Goal: Task Accomplishment & Management: Manage account settings

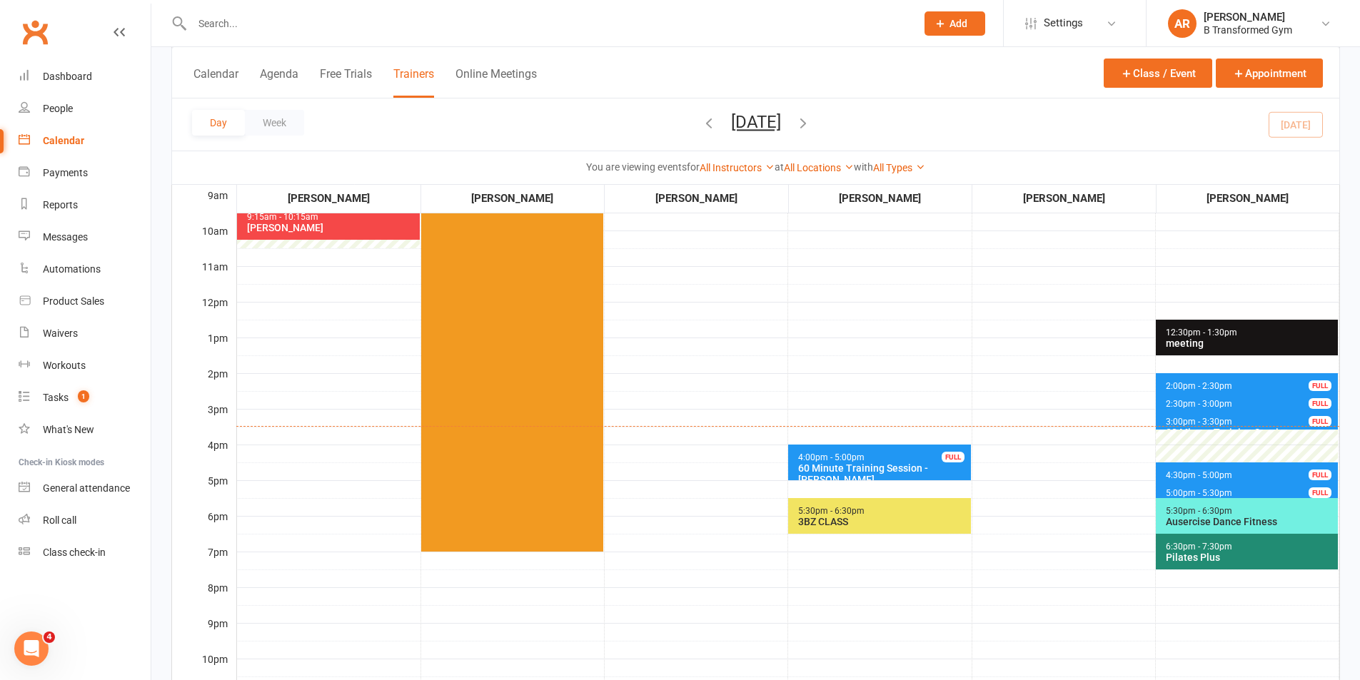
click at [1201, 420] on span "3:00pm - 3:30pm" at bounding box center [1199, 422] width 68 height 10
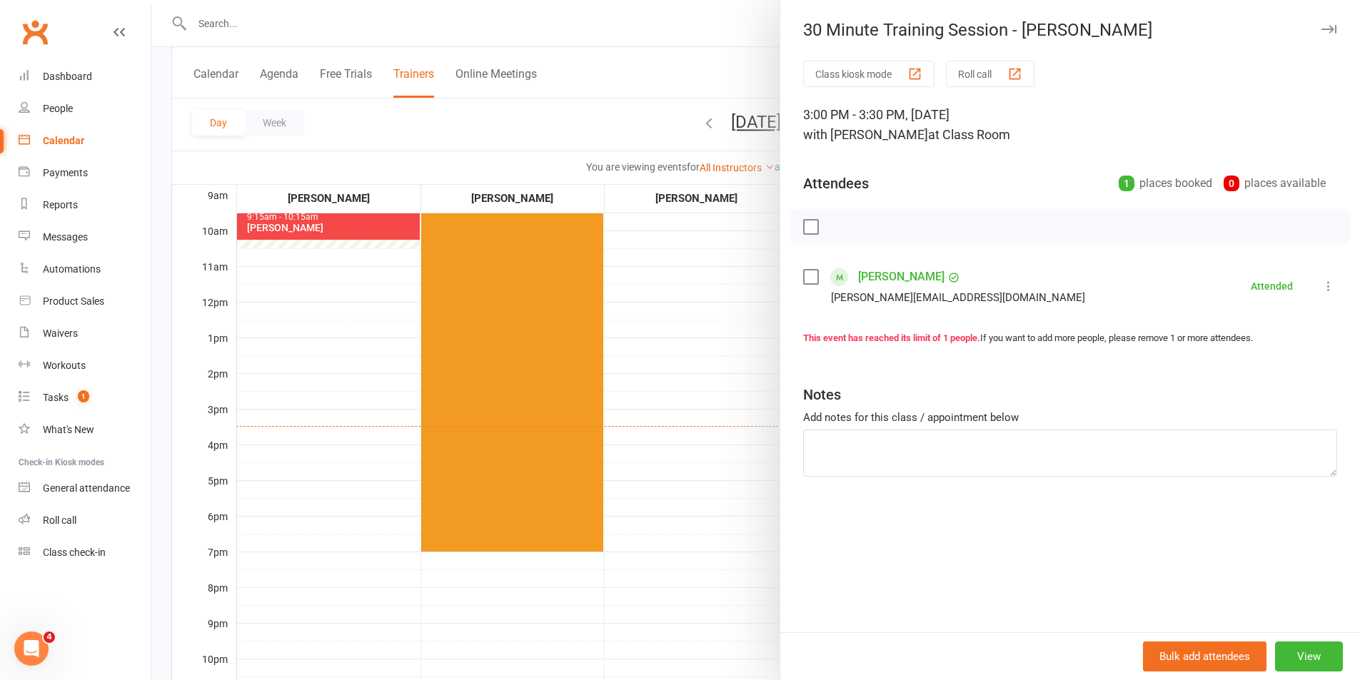
click at [671, 64] on div at bounding box center [755, 340] width 1208 height 680
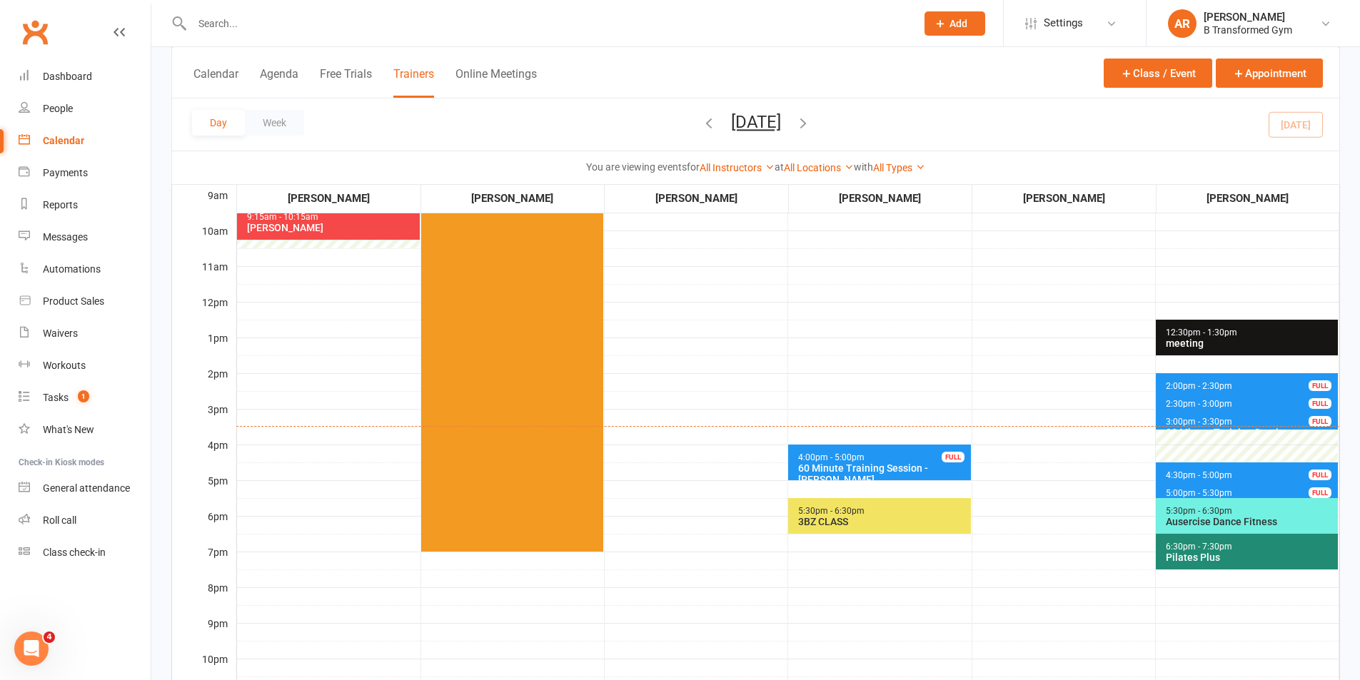
click at [1261, 400] on span "2:30pm - 3:00pm 30 Minute Training Session - [PERSON_NAME] FULL" at bounding box center [1247, 401] width 182 height 21
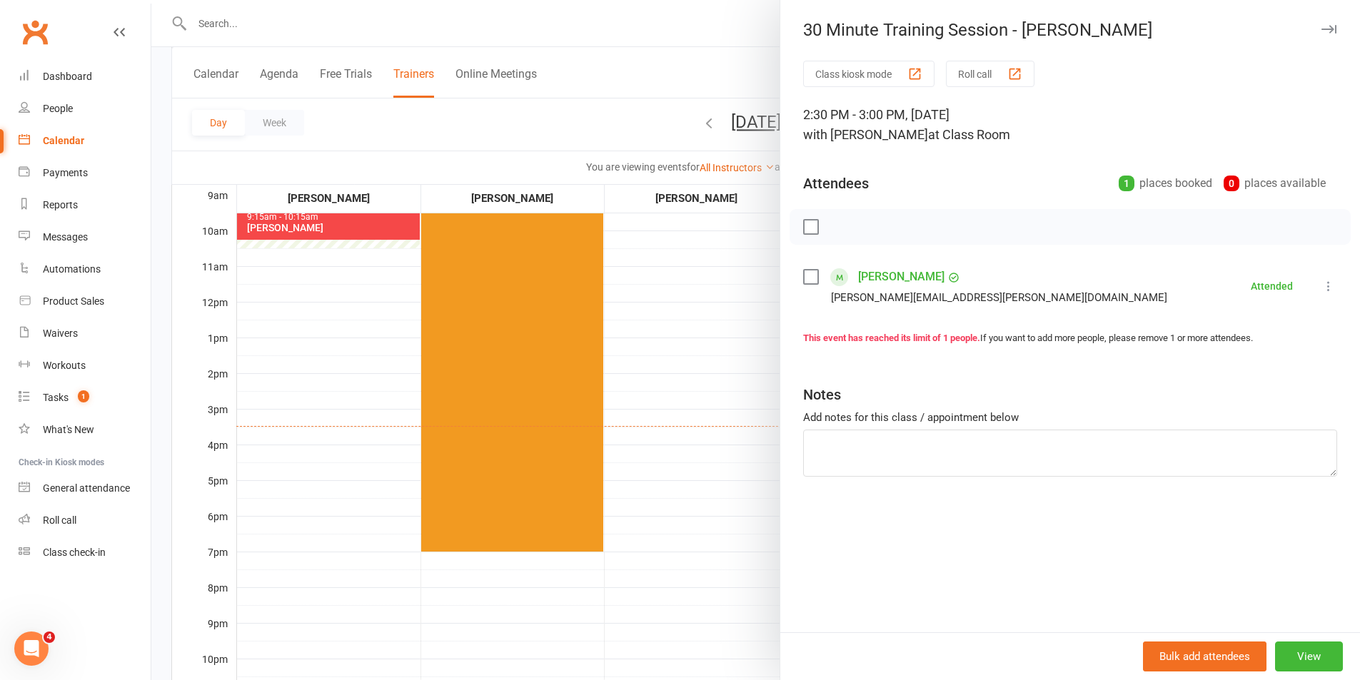
click at [638, 29] on div at bounding box center [755, 340] width 1208 height 680
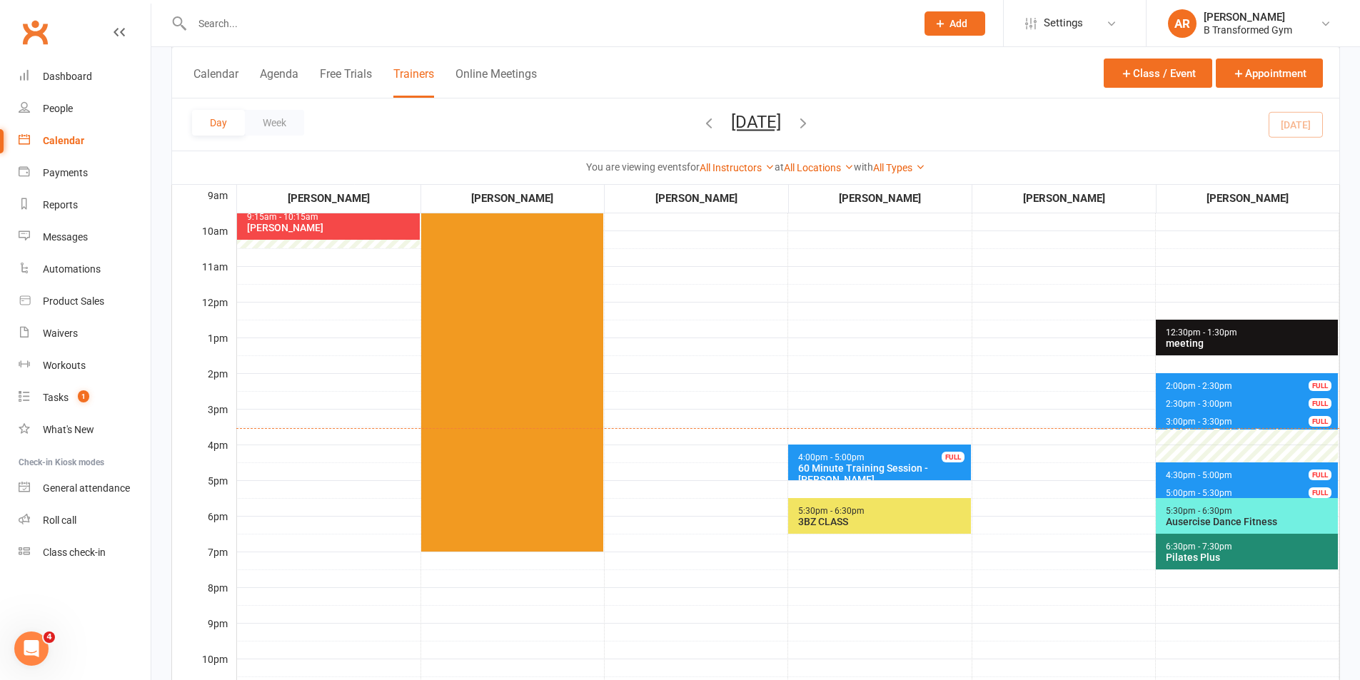
click at [892, 469] on div "60 Minute Training Session - [PERSON_NAME]" at bounding box center [882, 474] width 170 height 23
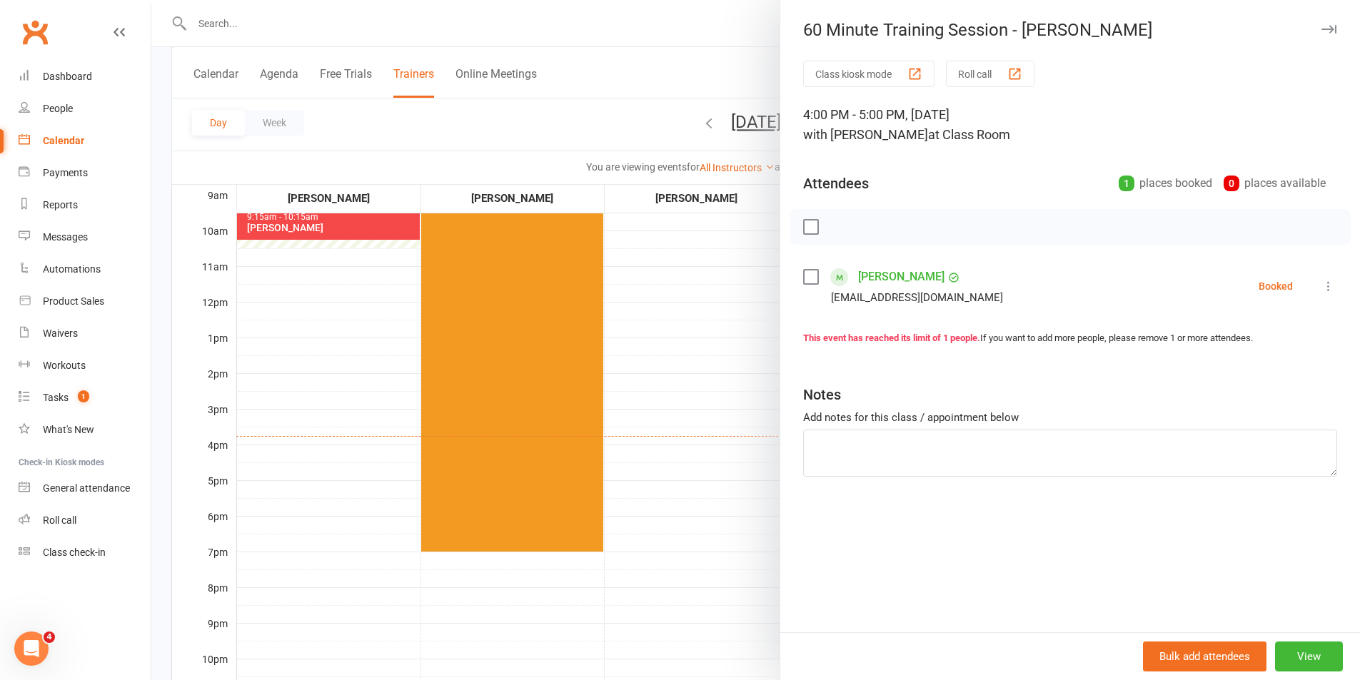
drag, startPoint x: 691, startPoint y: 358, endPoint x: 684, endPoint y: 355, distance: 7.5
click at [691, 358] on div at bounding box center [755, 340] width 1208 height 680
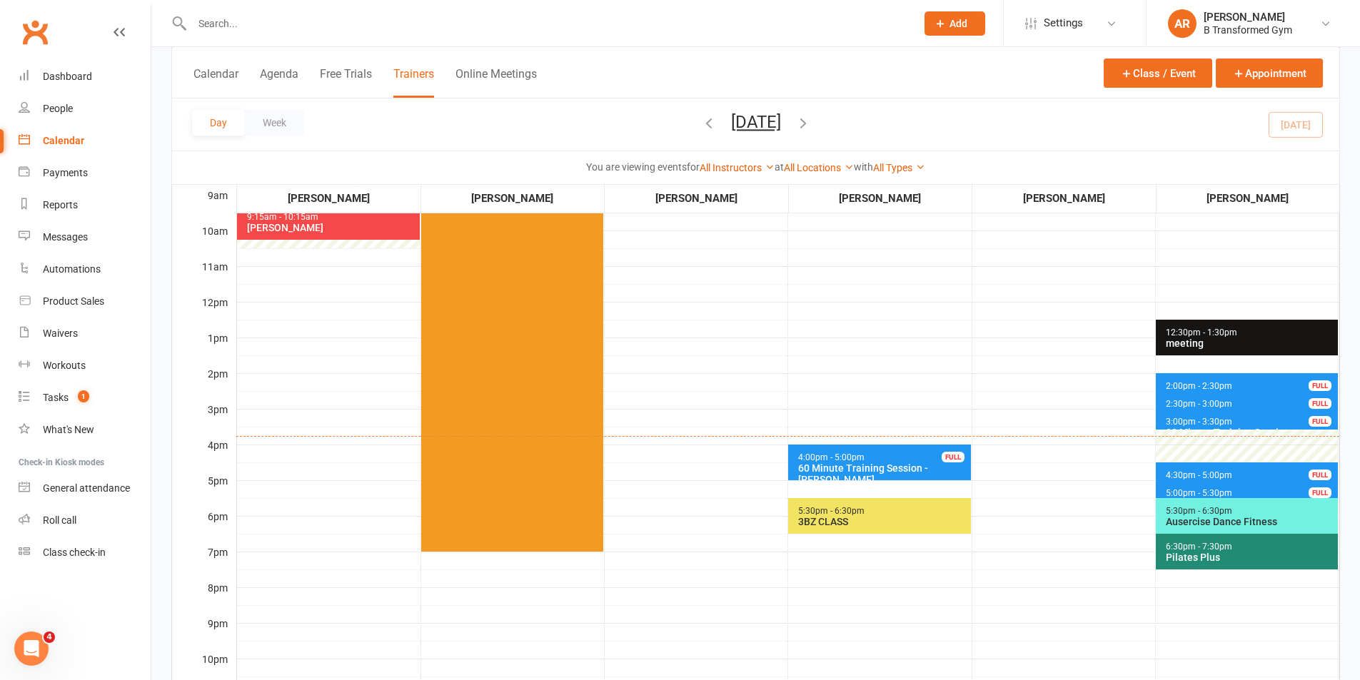
click at [781, 123] on button "[DATE]" at bounding box center [756, 122] width 50 height 20
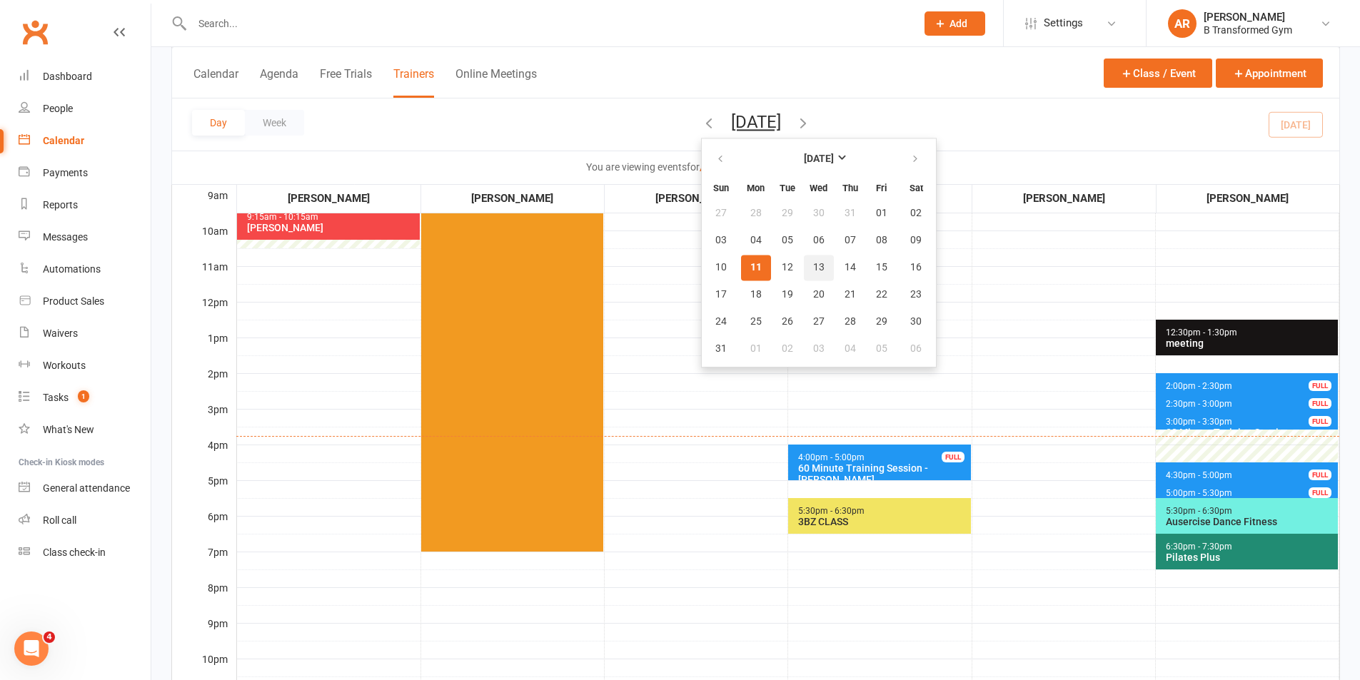
click at [804, 268] on button "13" at bounding box center [819, 268] width 30 height 26
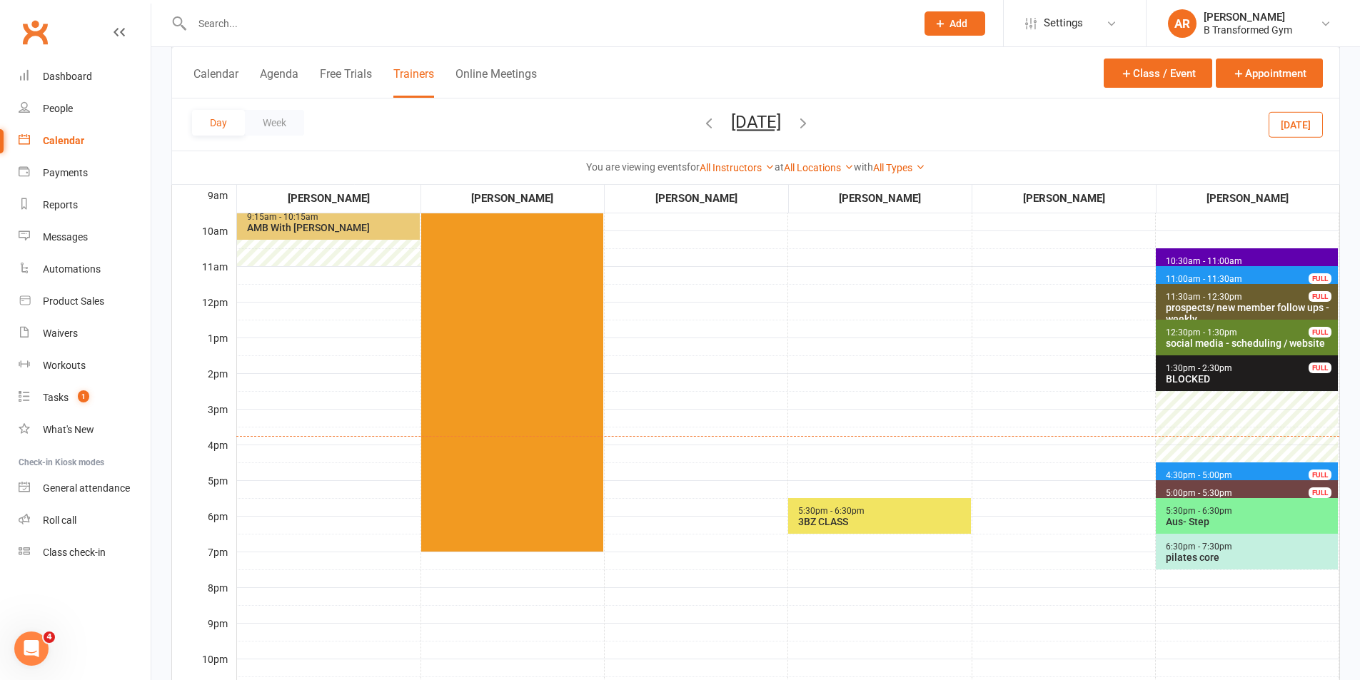
drag, startPoint x: 814, startPoint y: 118, endPoint x: 799, endPoint y: 115, distance: 15.4
click at [781, 118] on button "[DATE]" at bounding box center [756, 122] width 50 height 20
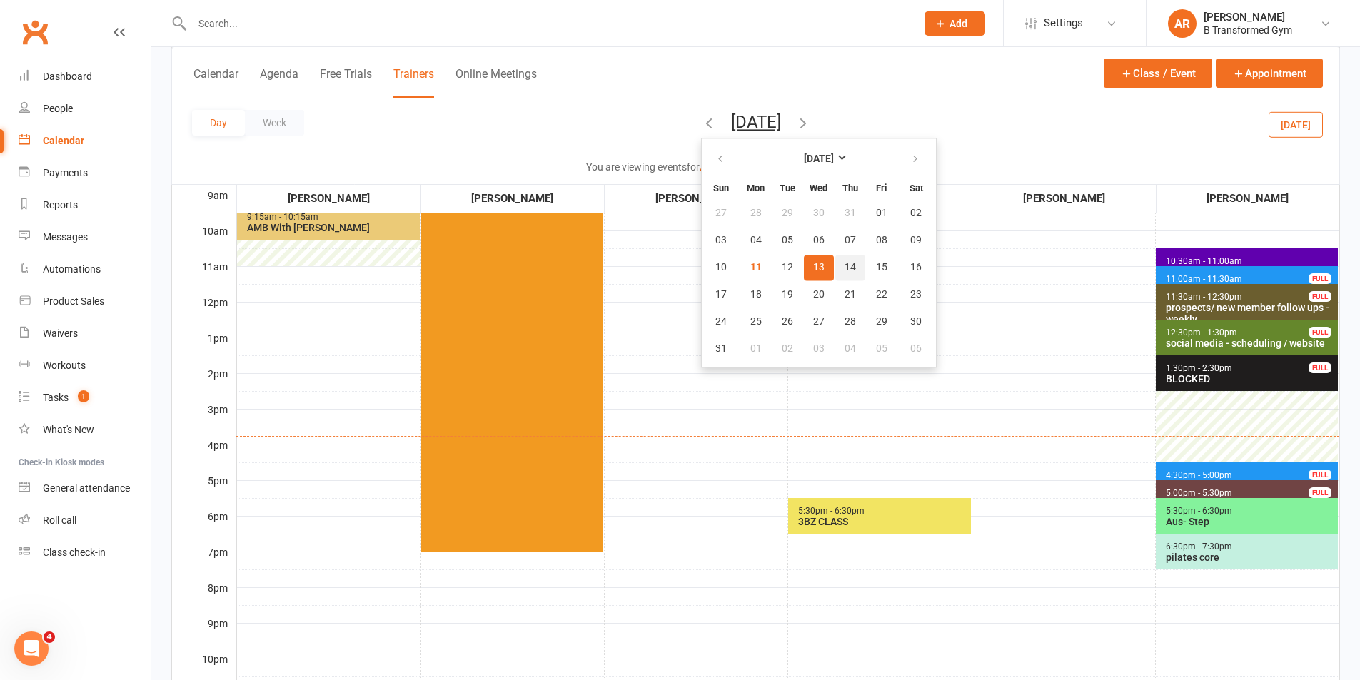
click at [835, 256] on button "14" at bounding box center [850, 268] width 30 height 26
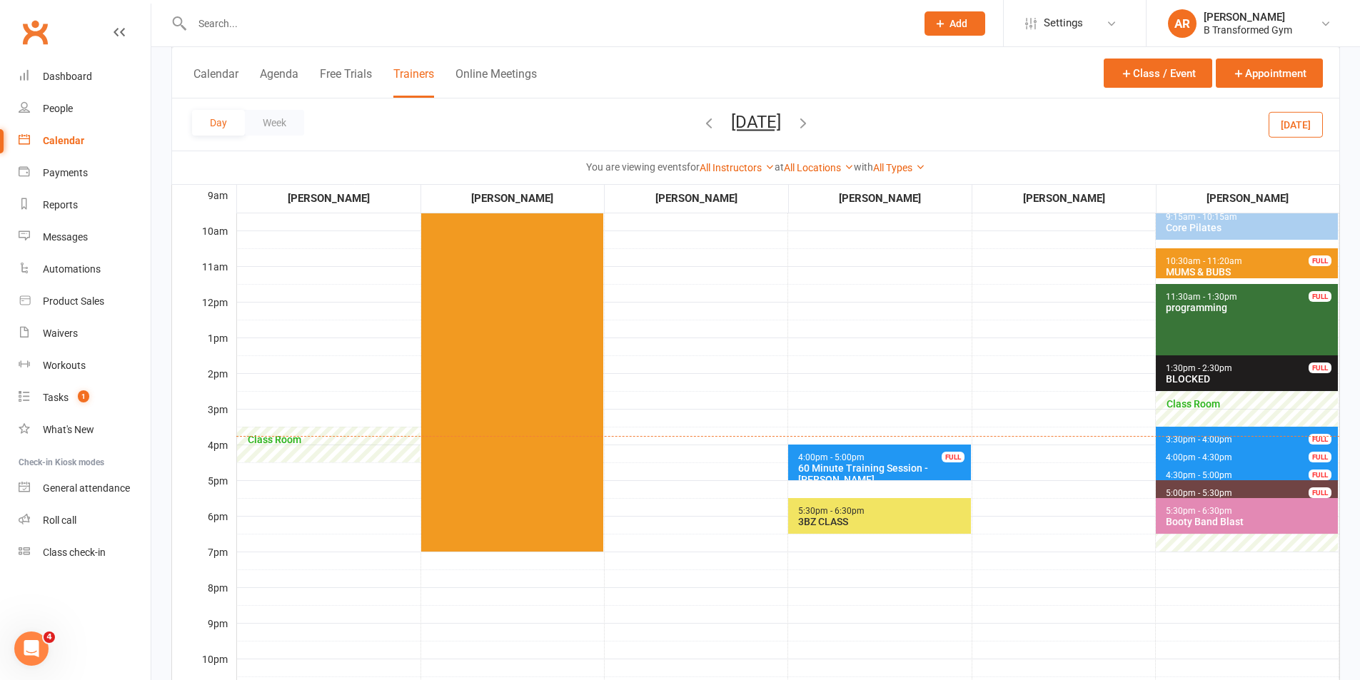
click at [781, 131] on button "[DATE]" at bounding box center [756, 122] width 50 height 20
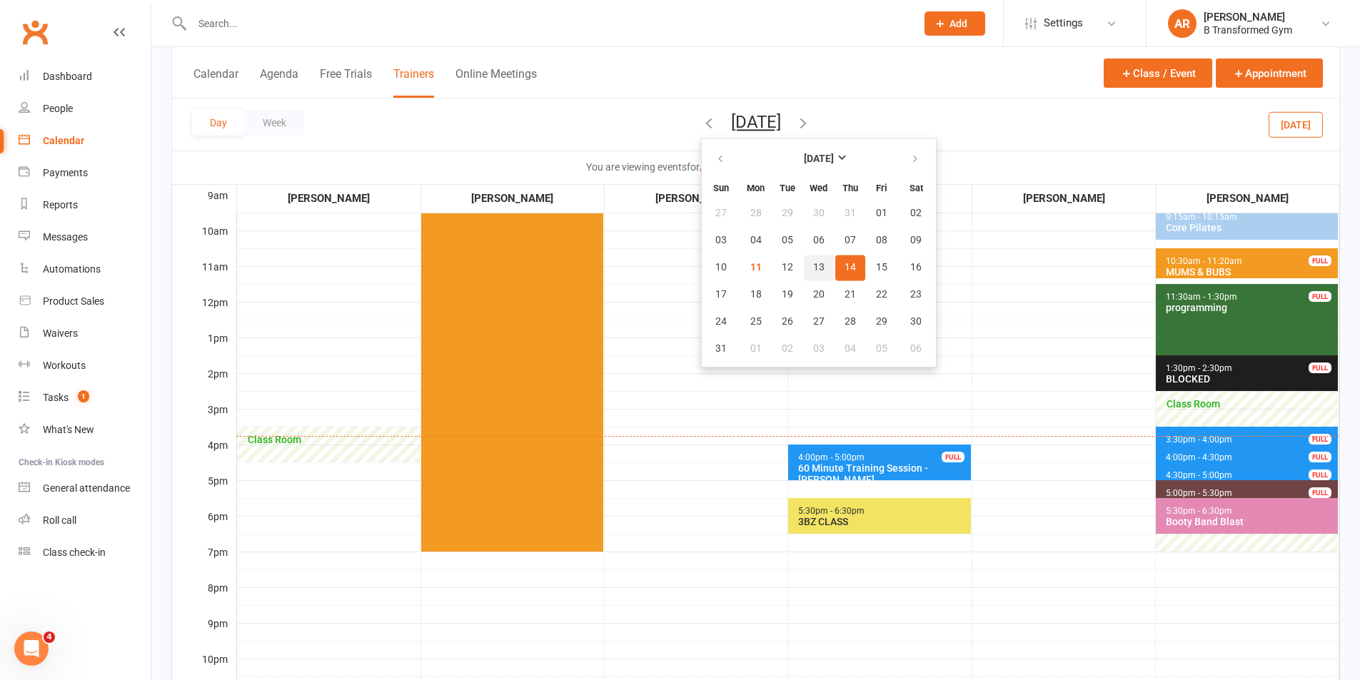
click at [804, 275] on button "13" at bounding box center [819, 268] width 30 height 26
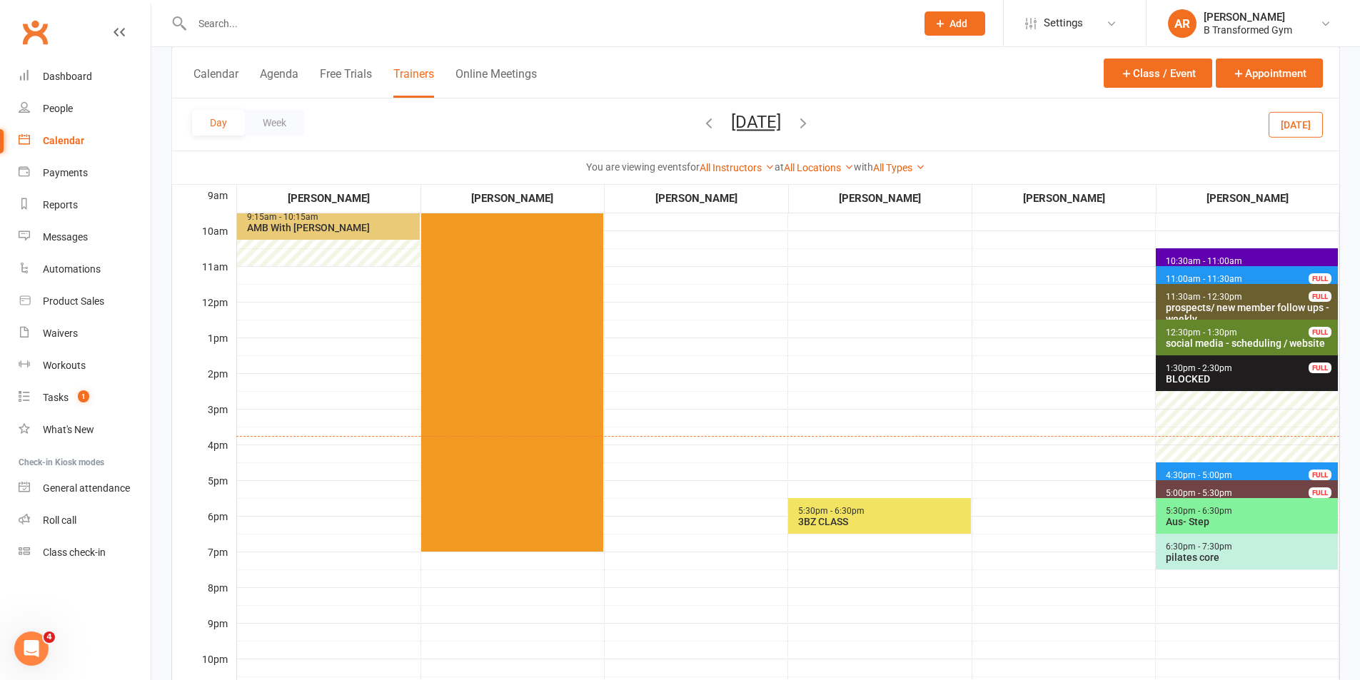
click at [781, 123] on button "[DATE]" at bounding box center [756, 122] width 50 height 20
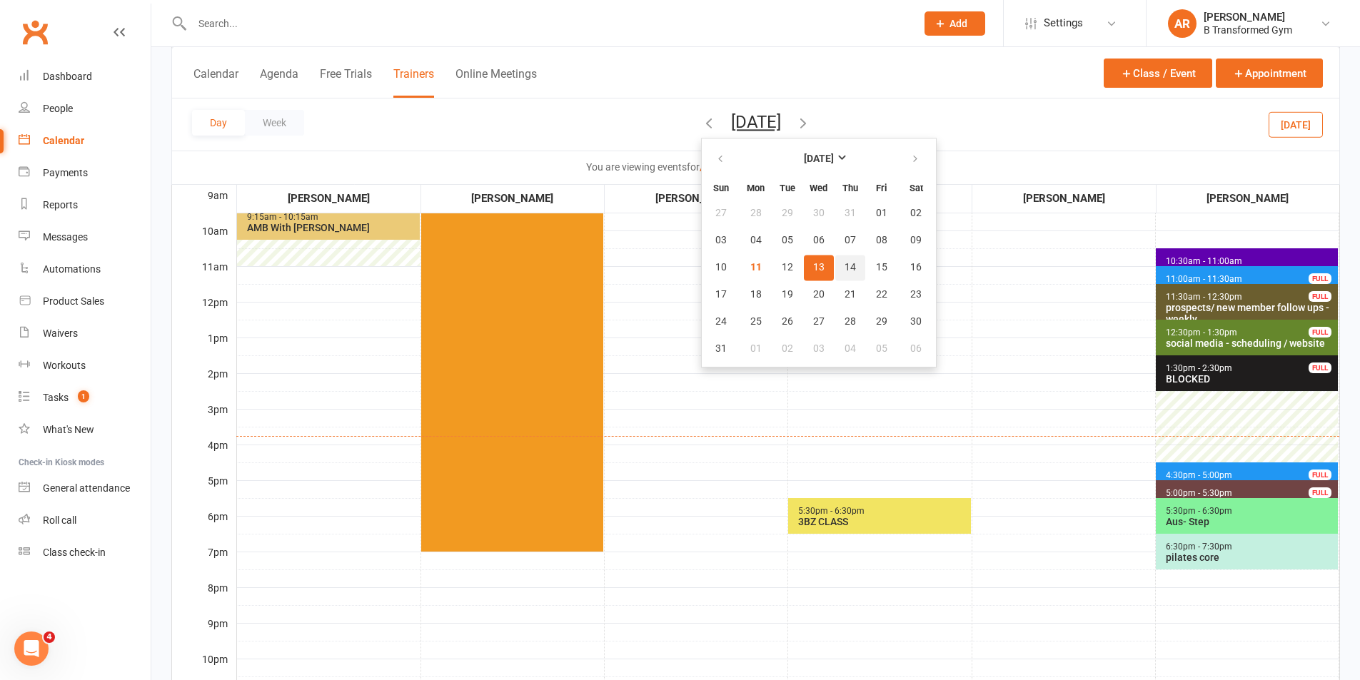
click at [835, 276] on button "14" at bounding box center [850, 268] width 30 height 26
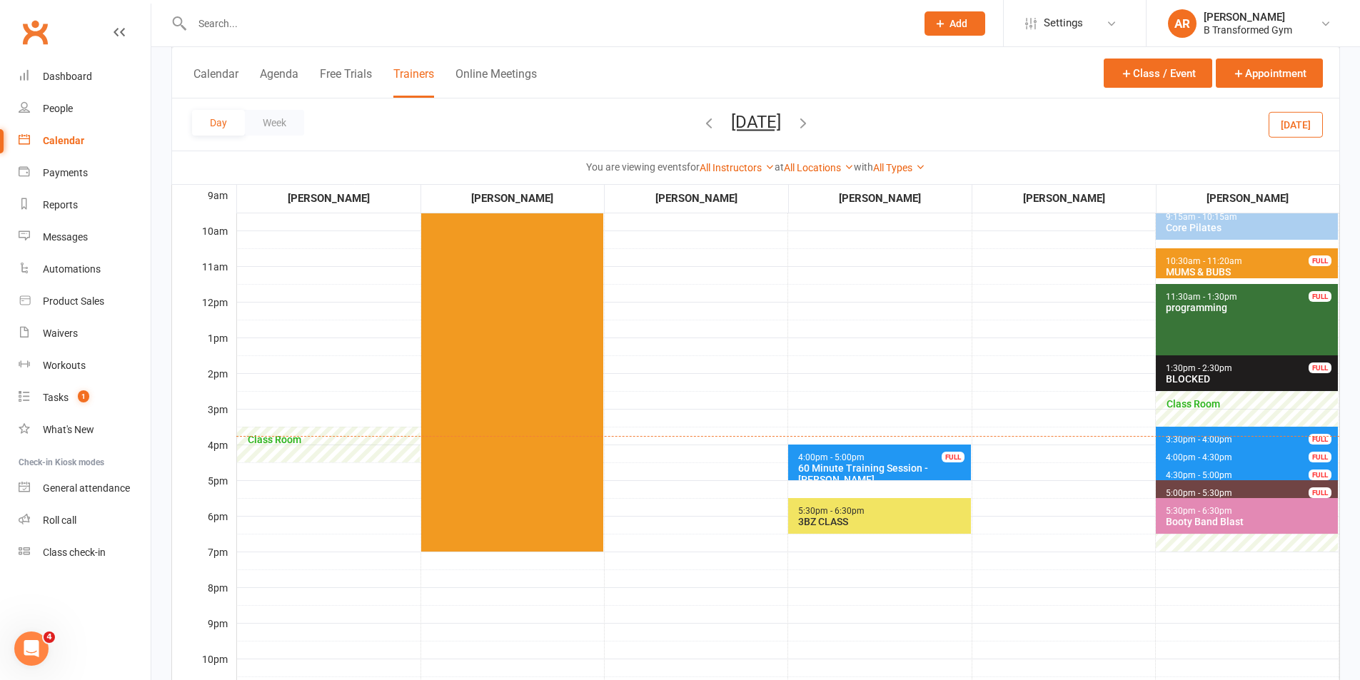
click at [932, 14] on button "Add" at bounding box center [954, 23] width 61 height 24
click at [900, 64] on link "Prospect" at bounding box center [939, 63] width 127 height 33
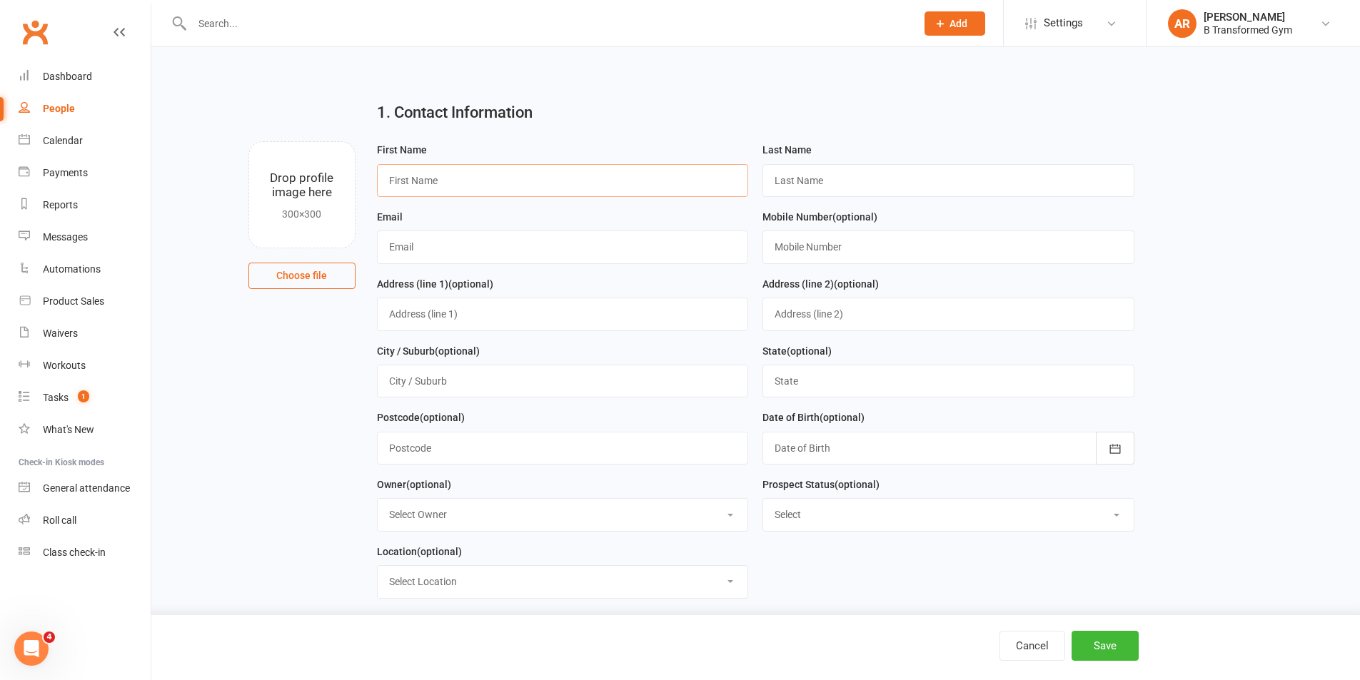
click at [560, 181] on input "text" at bounding box center [563, 180] width 372 height 33
type input "[PERSON_NAME]"
type input "[PERSON_NAME][EMAIL_ADDRESS][PERSON_NAME][DOMAIN_NAME]"
click at [921, 251] on input "text" at bounding box center [948, 247] width 372 height 33
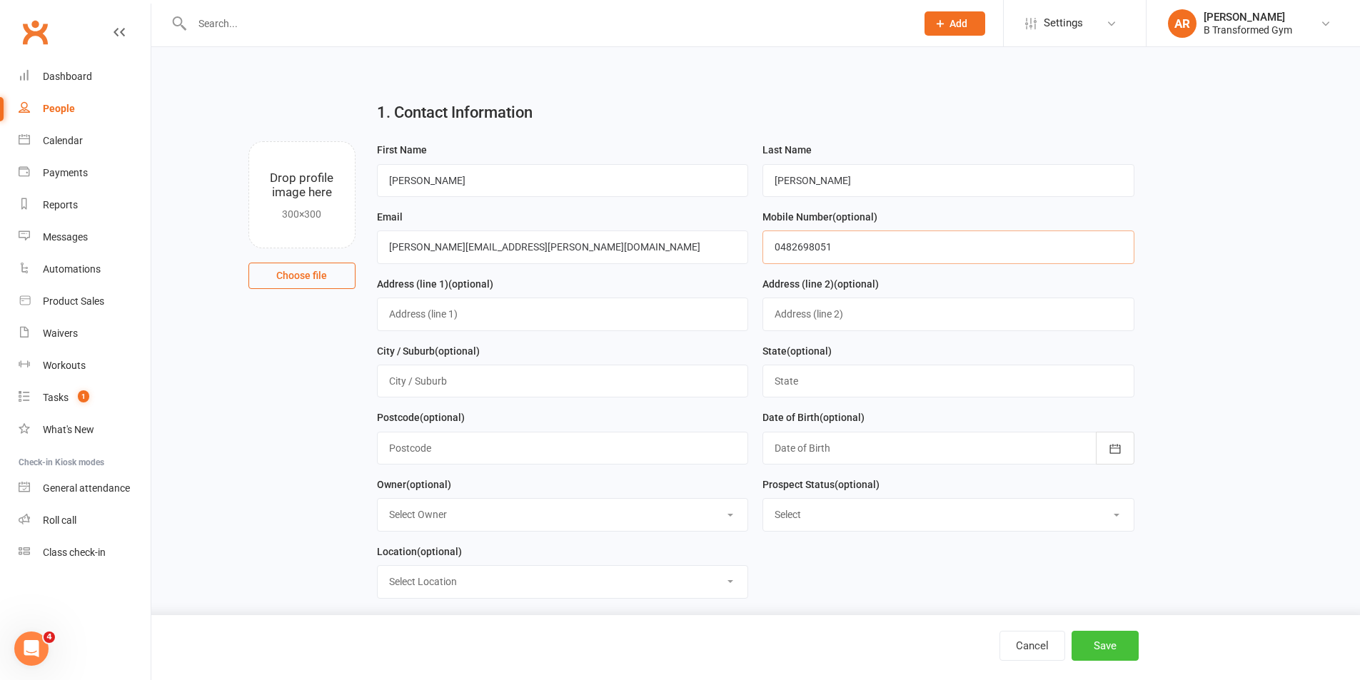
type input "0482698051"
click at [1101, 652] on button "Save" at bounding box center [1104, 646] width 67 height 30
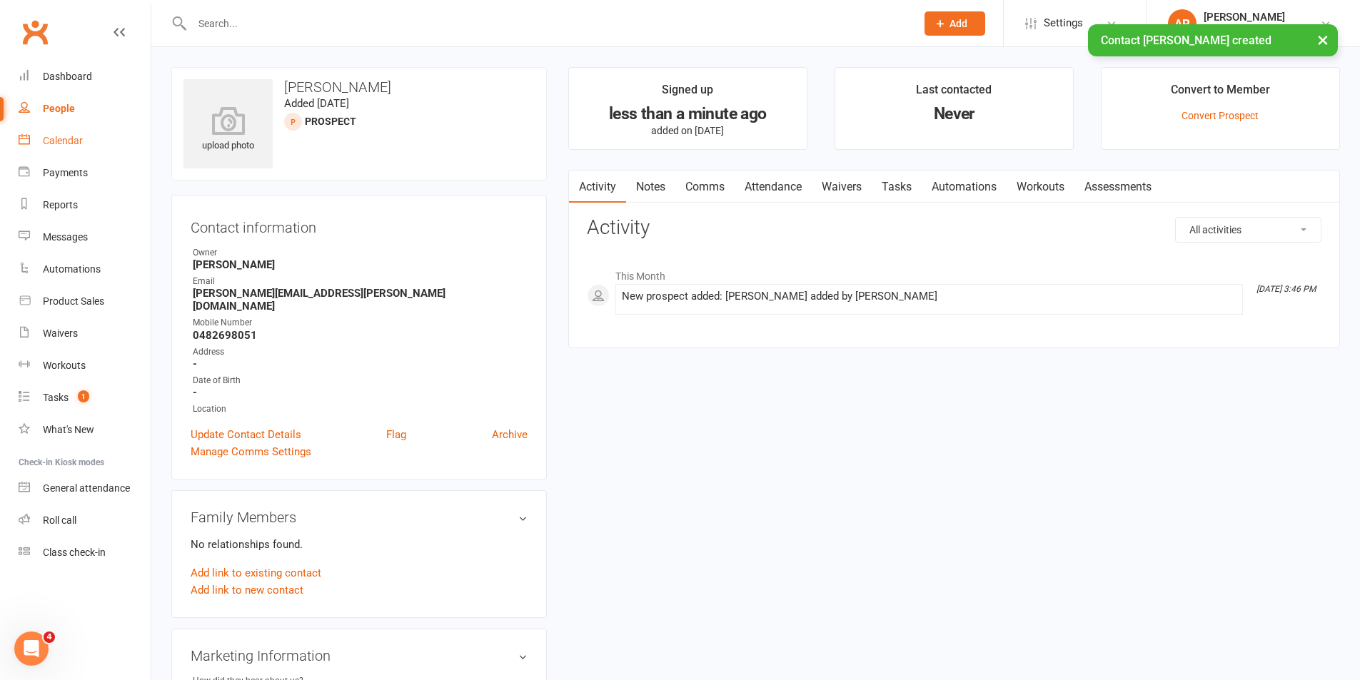
click at [60, 143] on div "Calendar" at bounding box center [63, 140] width 40 height 11
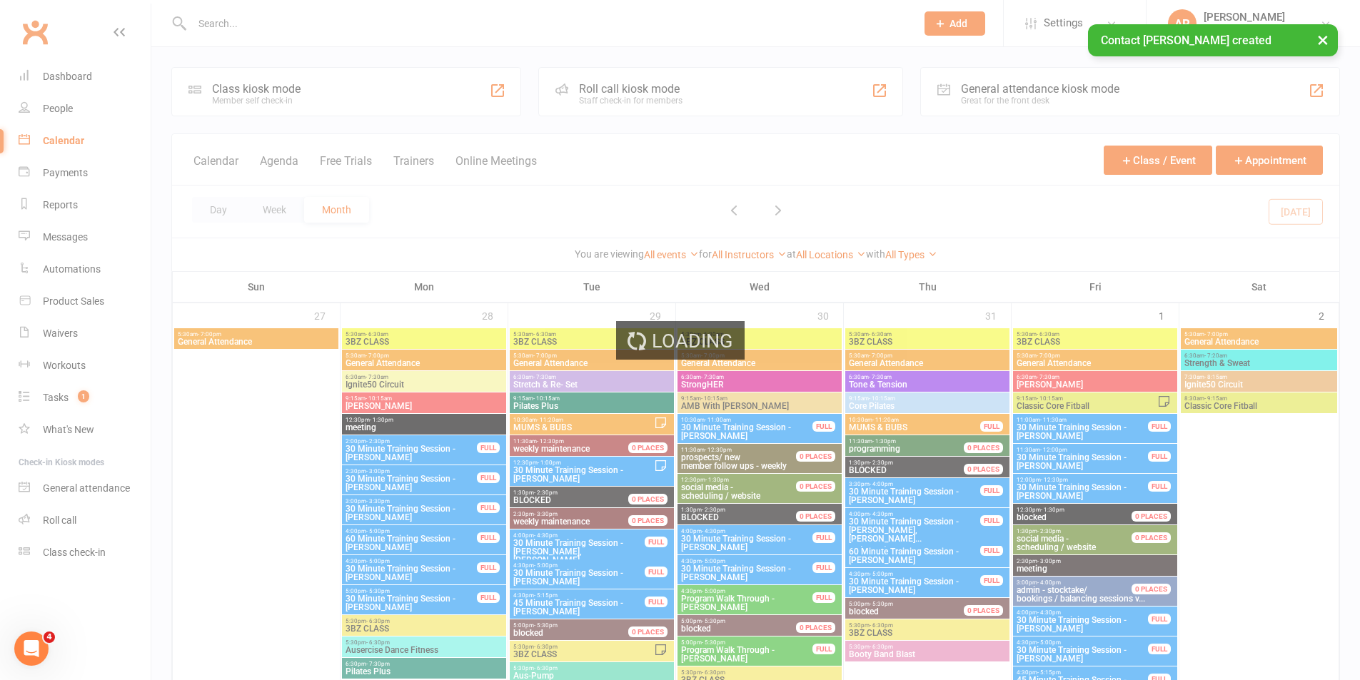
click at [419, 161] on div "Loading" at bounding box center [680, 340] width 1360 height 680
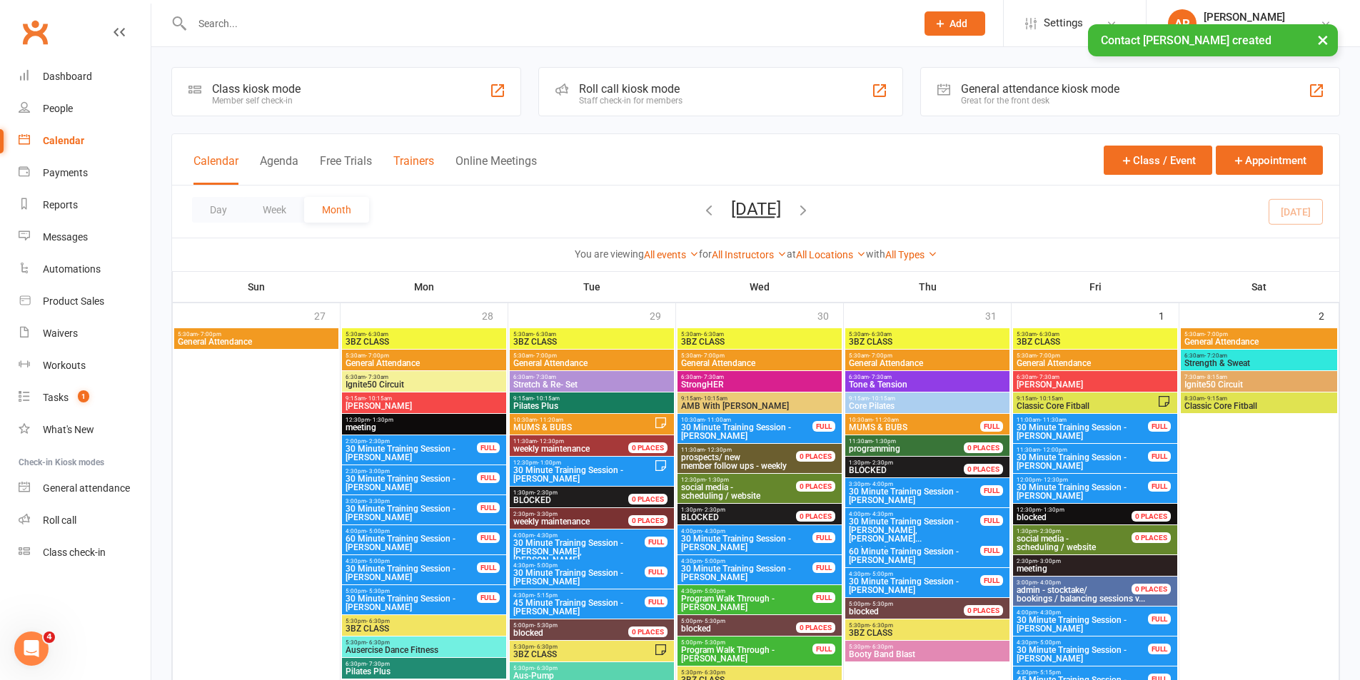
click at [420, 158] on button "Trainers" at bounding box center [413, 169] width 41 height 31
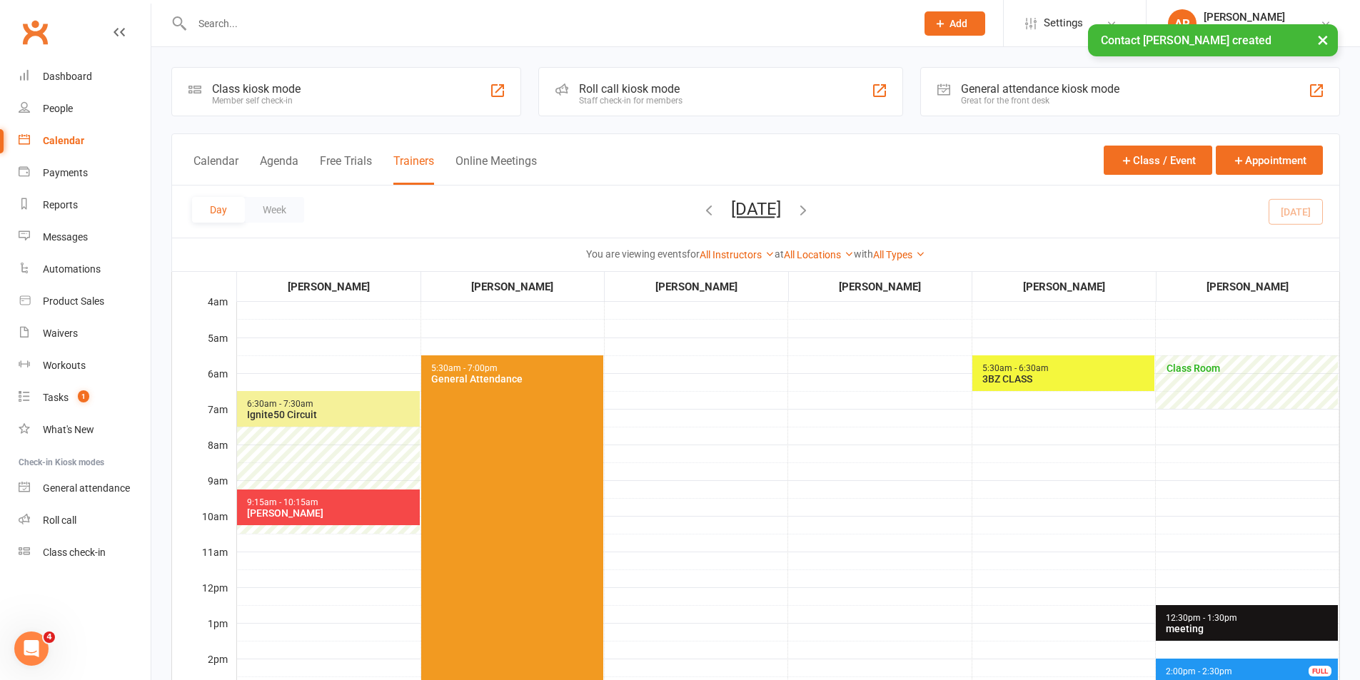
click at [771, 208] on button "[DATE]" at bounding box center [756, 209] width 50 height 20
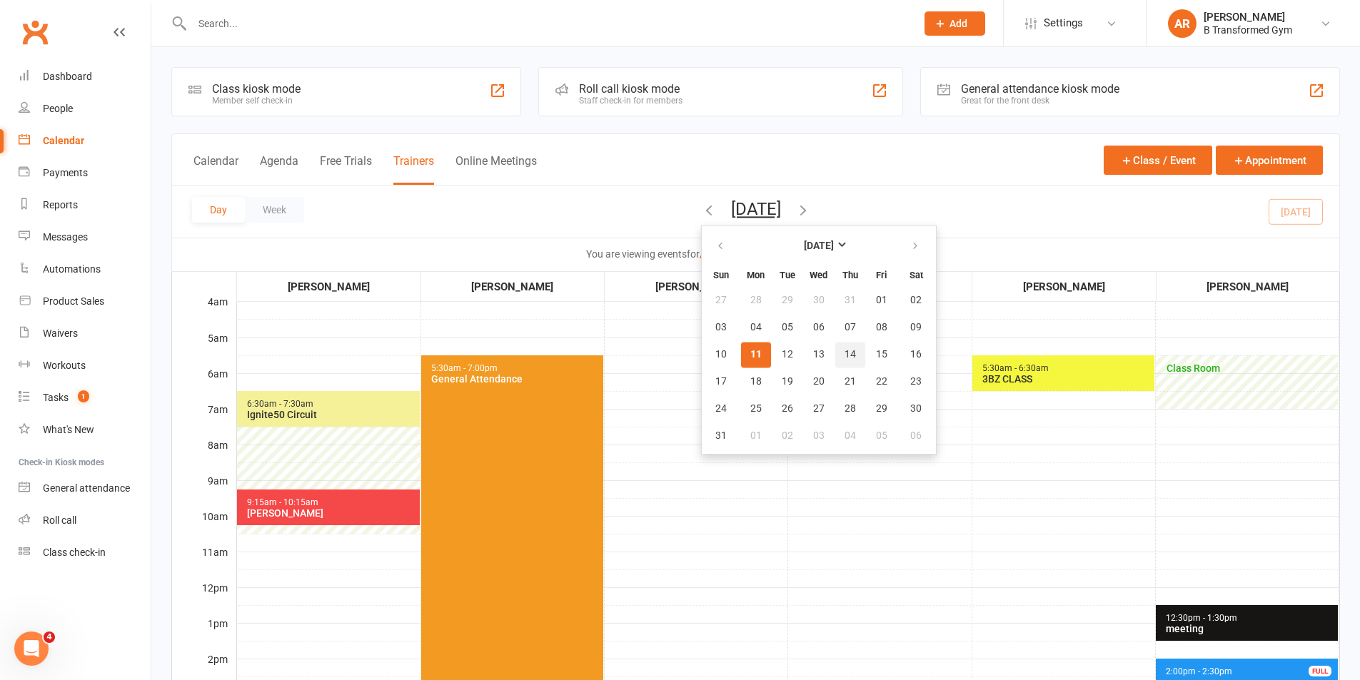
click at [844, 357] on span "14" at bounding box center [849, 354] width 11 height 11
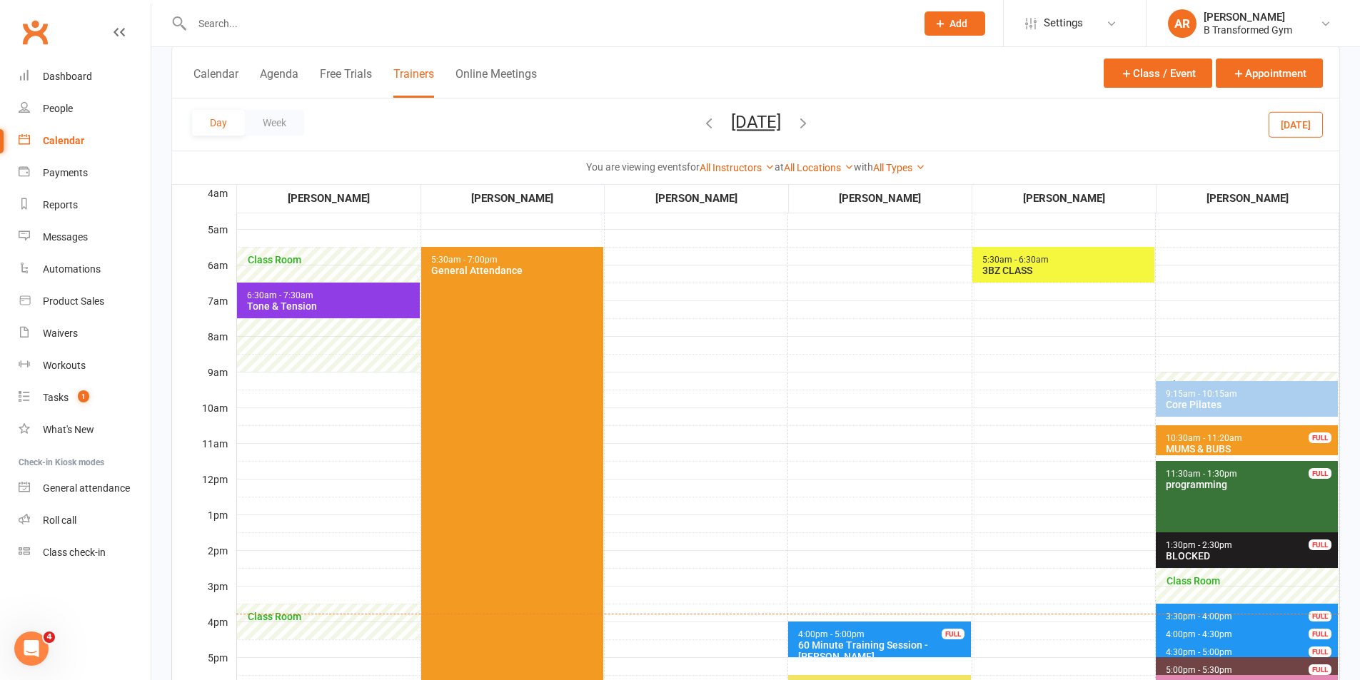
scroll to position [286, 0]
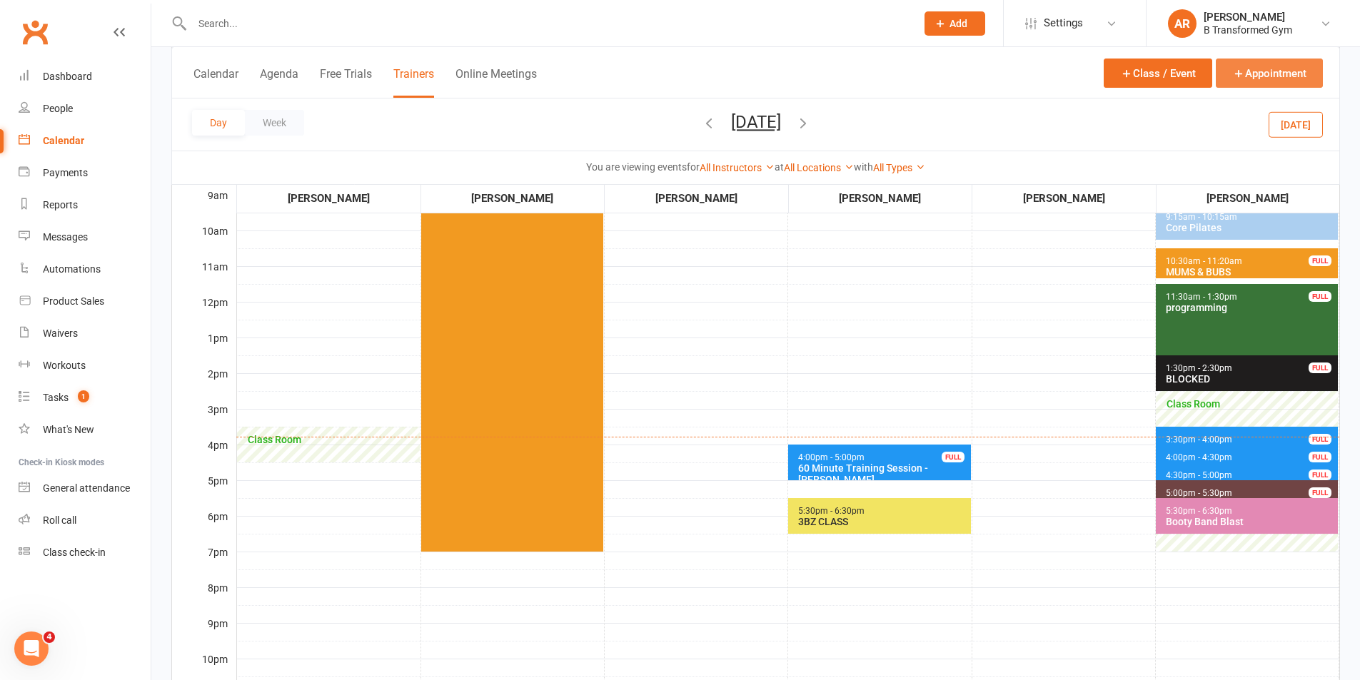
click at [1238, 76] on icon "button" at bounding box center [1238, 73] width 13 height 13
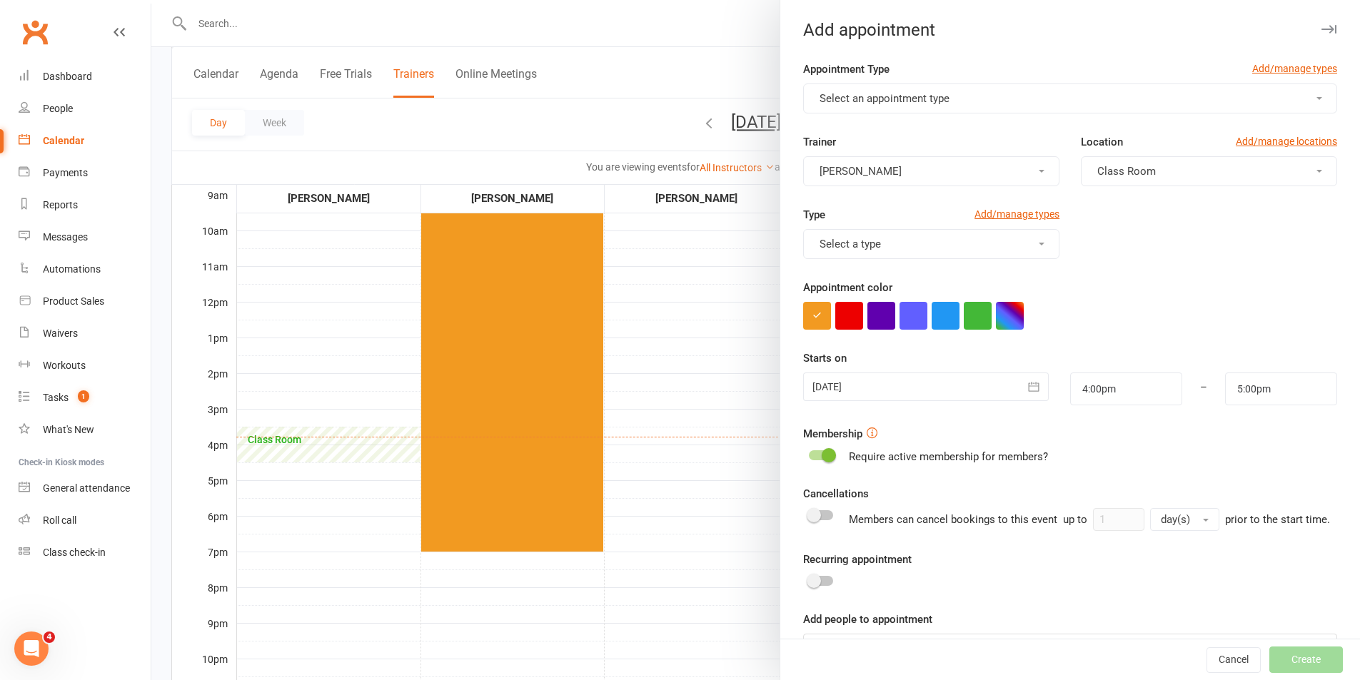
click at [916, 89] on button "Select an appointment type" at bounding box center [1070, 99] width 534 height 30
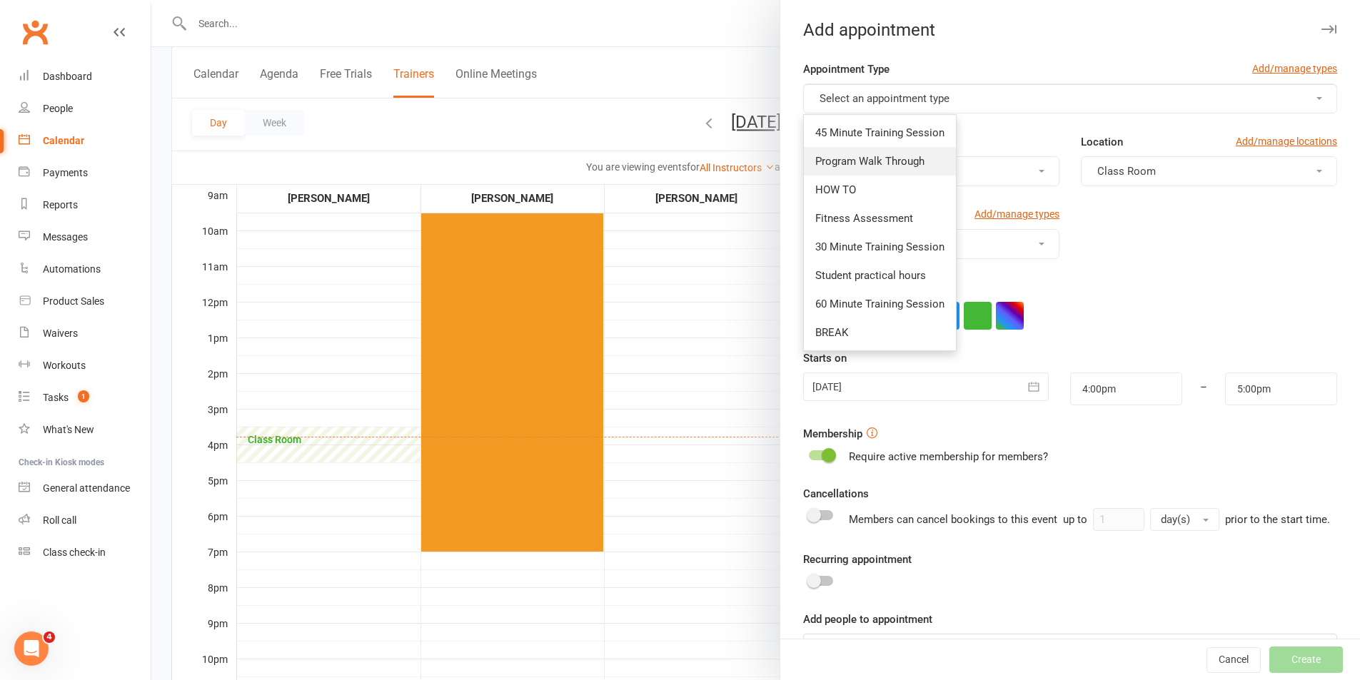
click at [851, 147] on link "Program Walk Through" at bounding box center [880, 161] width 152 height 29
type input "4:30pm"
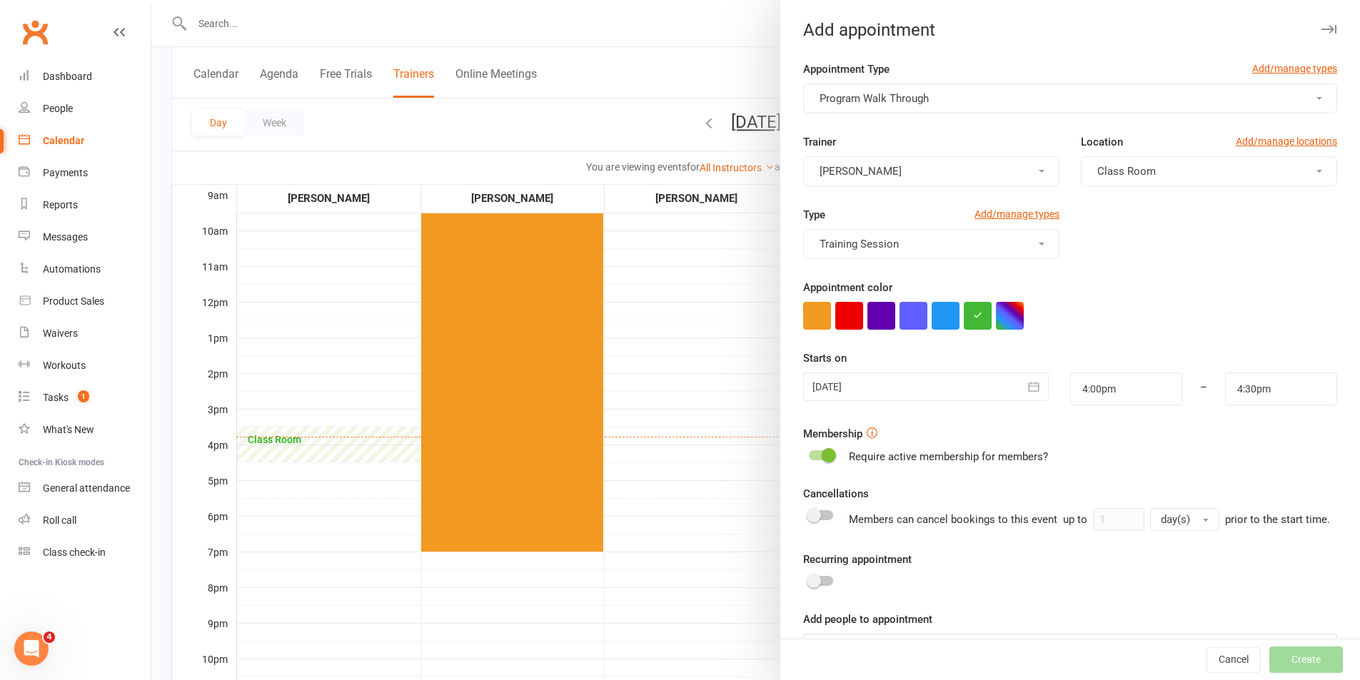
click at [863, 389] on div at bounding box center [925, 387] width 245 height 29
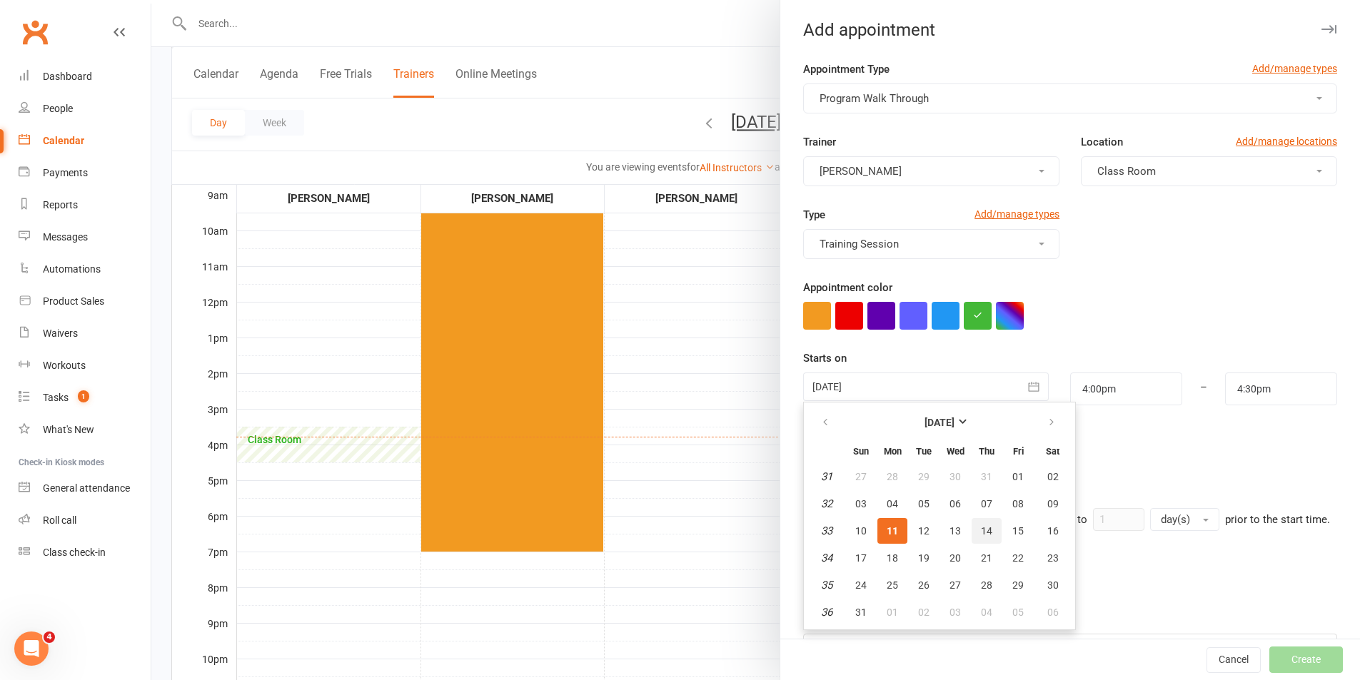
drag, startPoint x: 979, startPoint y: 535, endPoint x: 1016, endPoint y: 502, distance: 49.6
click at [981, 533] on span "14" at bounding box center [986, 530] width 11 height 11
type input "[DATE]"
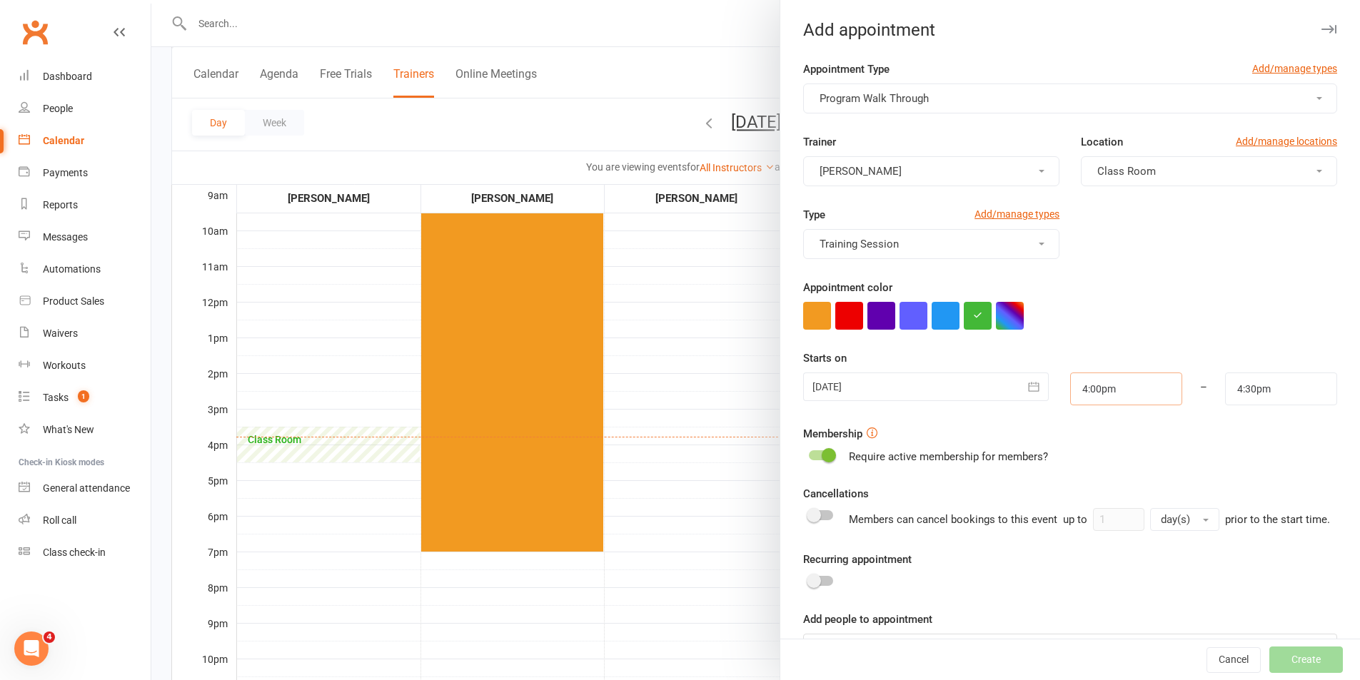
click at [1123, 400] on input "4:00pm" at bounding box center [1126, 389] width 112 height 33
type input "5:00pm"
drag, startPoint x: 1086, startPoint y: 458, endPoint x: 1096, endPoint y: 454, distance: 10.9
click at [1086, 458] on li "5:00pm" at bounding box center [1105, 452] width 69 height 21
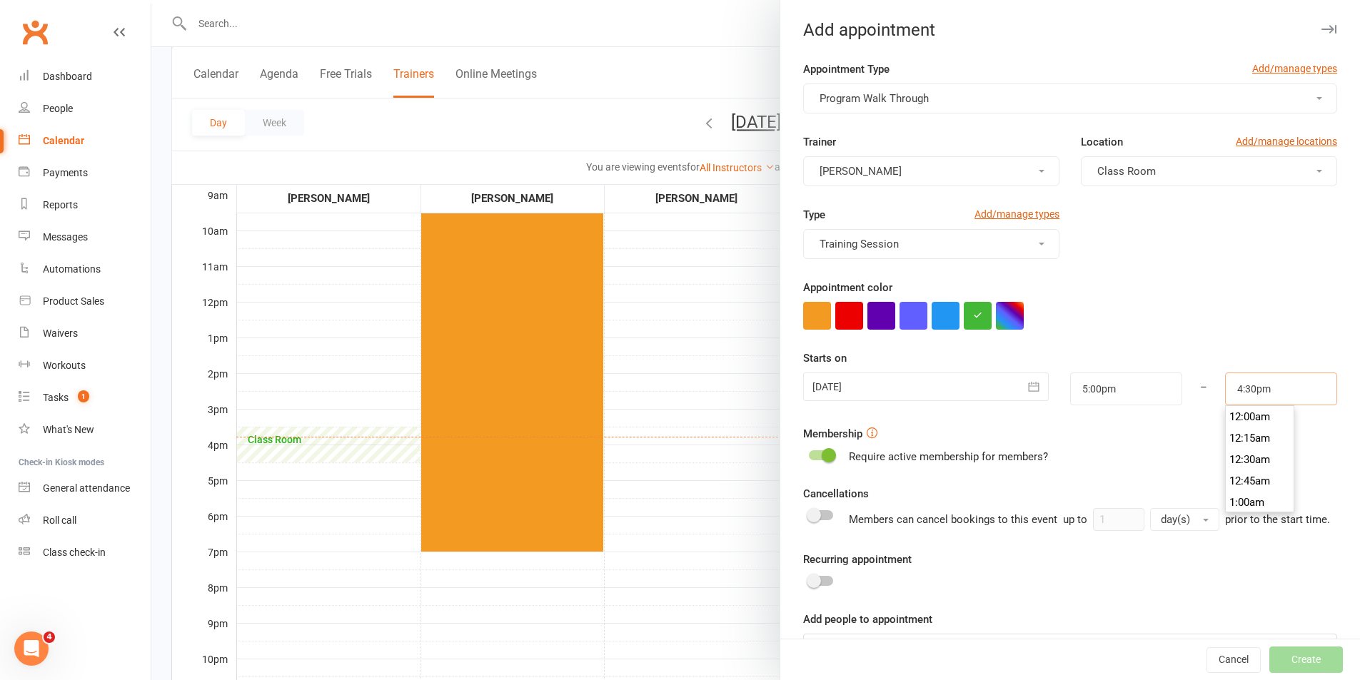
click at [1260, 393] on input "4:30pm" at bounding box center [1281, 389] width 112 height 33
type input "5:30pm"
click at [1238, 457] on li "5:30pm" at bounding box center [1260, 452] width 69 height 21
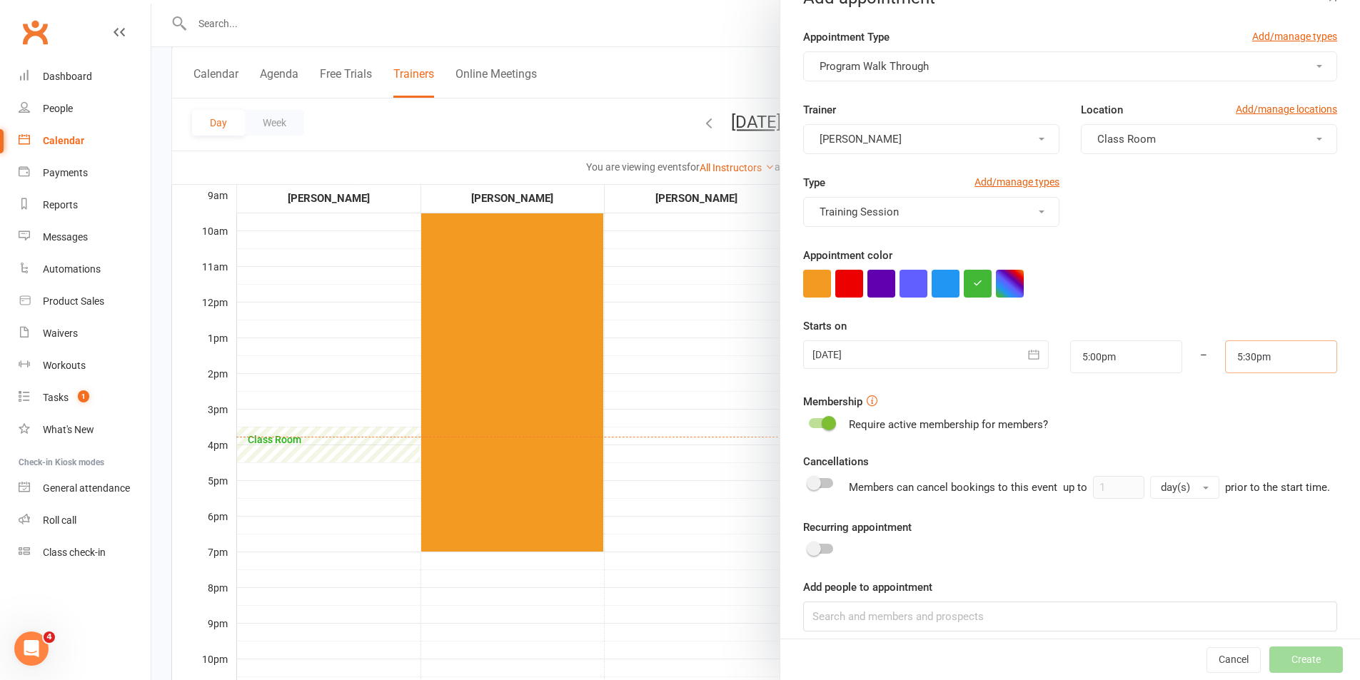
scroll to position [62, 0]
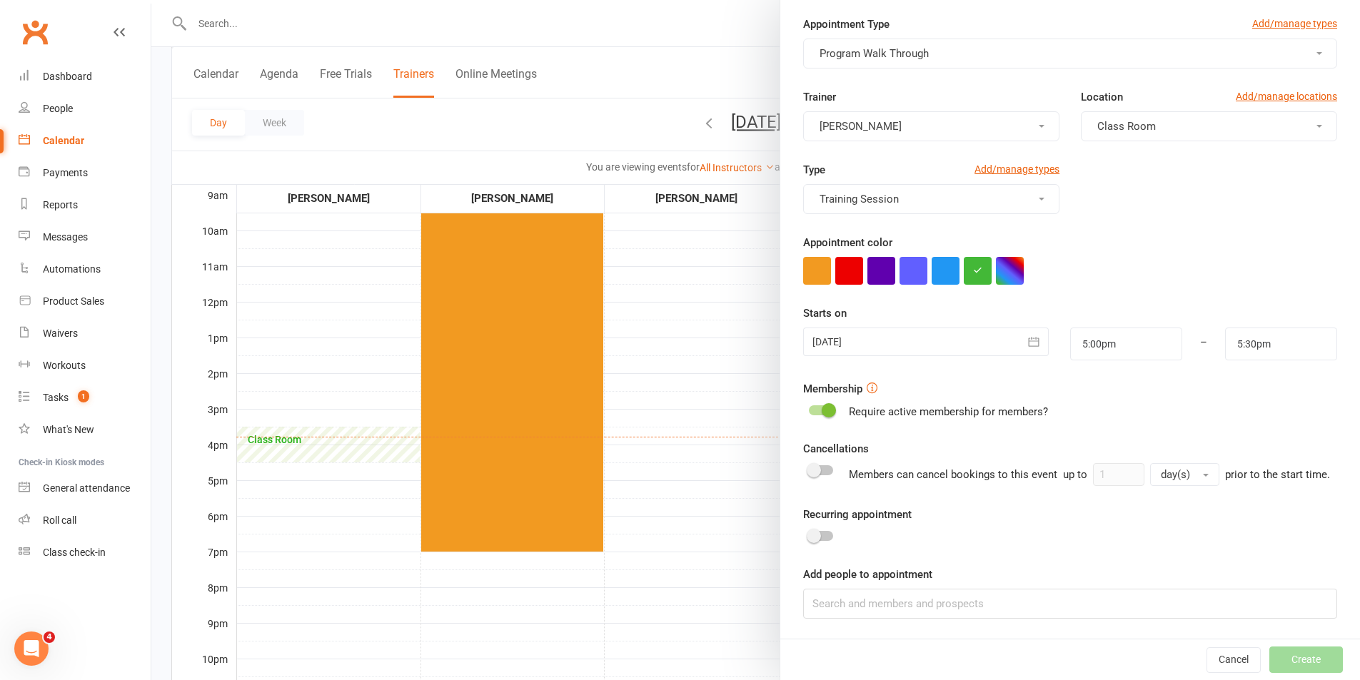
drag, startPoint x: 809, startPoint y: 392, endPoint x: 969, endPoint y: 656, distance: 309.1
click at [809, 405] on div at bounding box center [821, 410] width 24 height 10
click at [809, 408] on input "checkbox" at bounding box center [809, 408] width 0 height 0
click at [961, 587] on div "Add people to appointment" at bounding box center [1070, 592] width 534 height 53
click at [1004, 597] on input at bounding box center [1070, 604] width 534 height 30
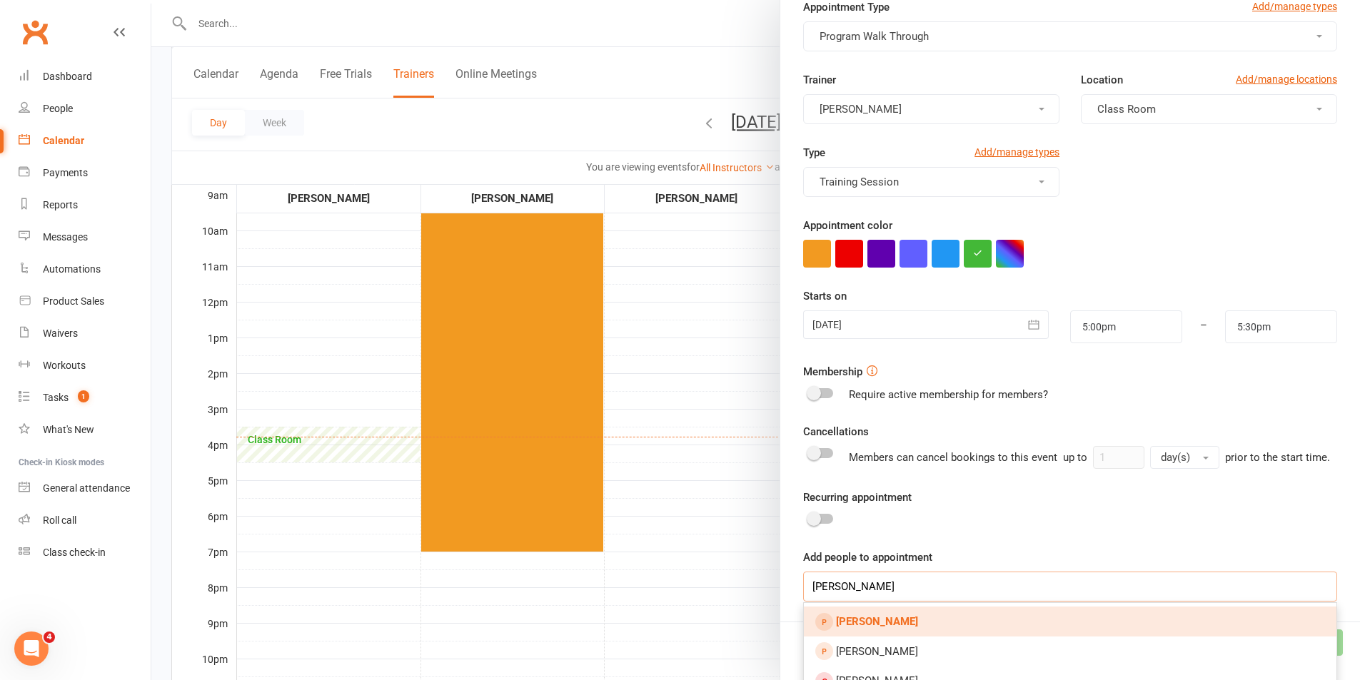
type input "[PERSON_NAME]"
click at [887, 628] on strong "[PERSON_NAME]" at bounding box center [877, 621] width 82 height 13
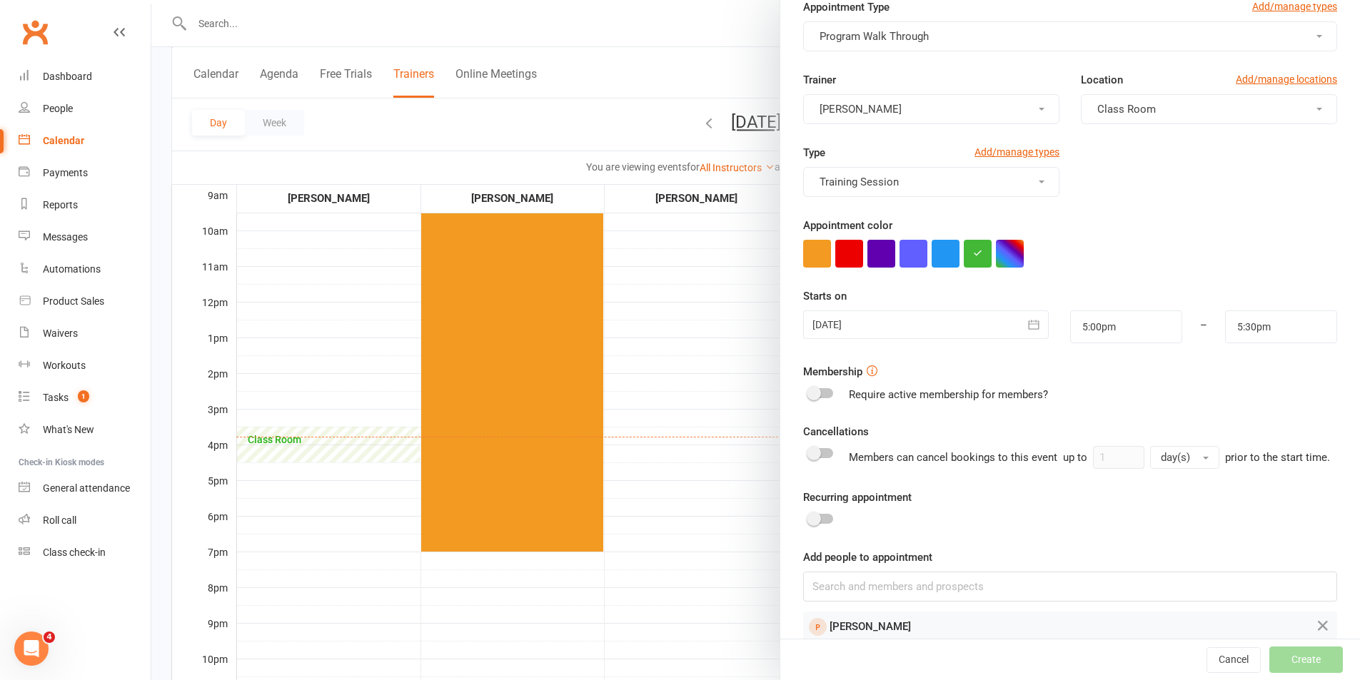
click at [1018, 500] on form "Appointment Type Add/manage types Program Walk Through Trainer [PERSON_NAME] Lo…" at bounding box center [1070, 320] width 534 height 643
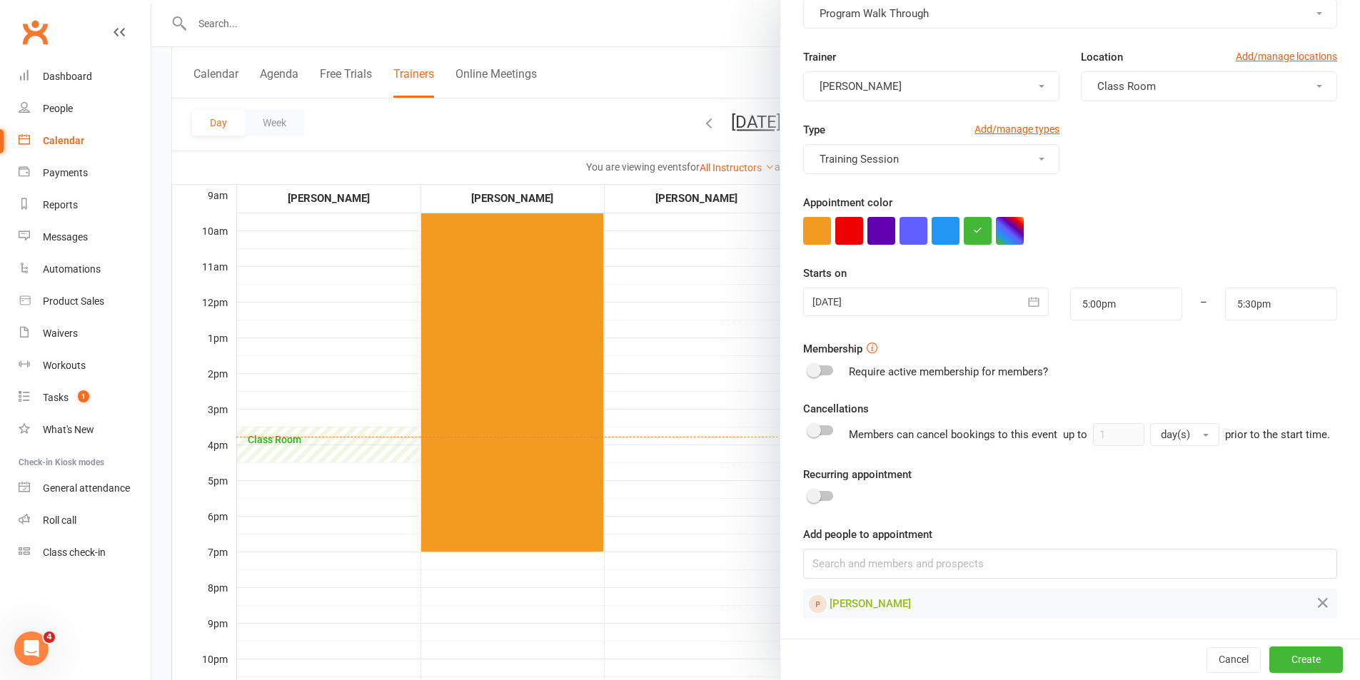
scroll to position [102, 0]
click at [1279, 662] on button "Create" at bounding box center [1306, 660] width 74 height 26
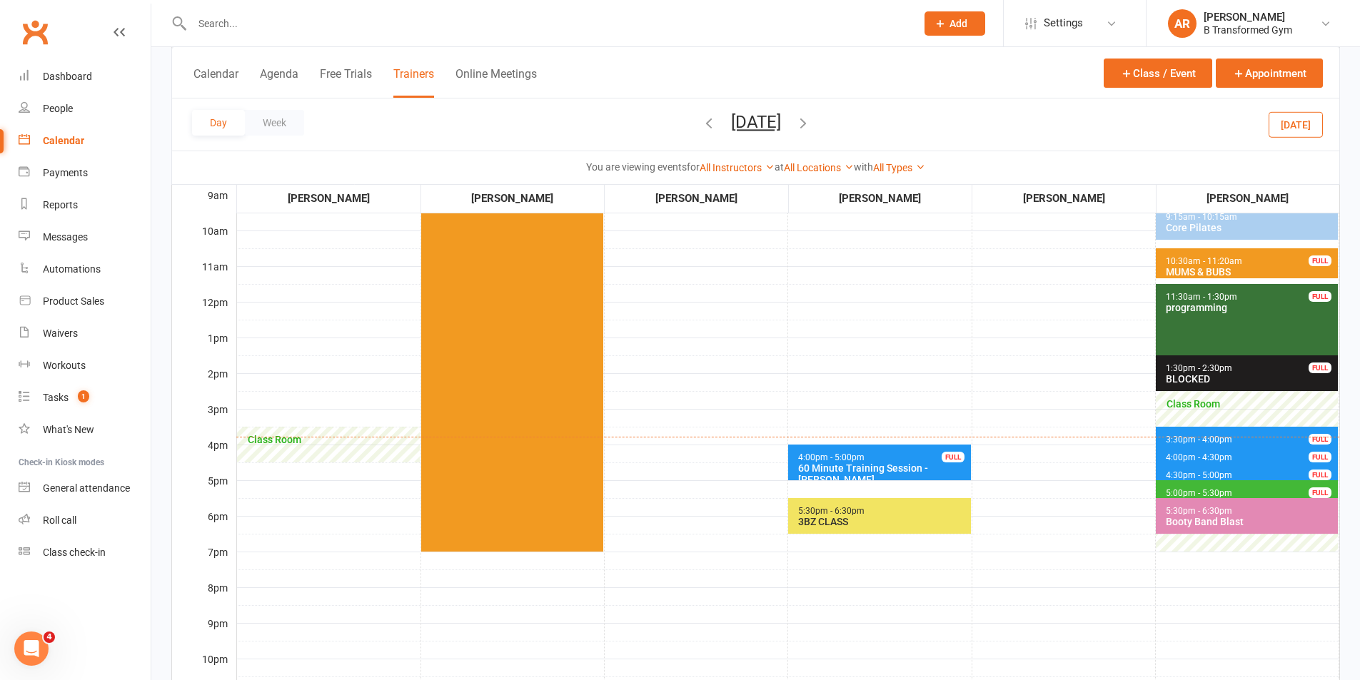
click at [1190, 492] on span "5:00pm - 5:30pm" at bounding box center [1199, 493] width 68 height 10
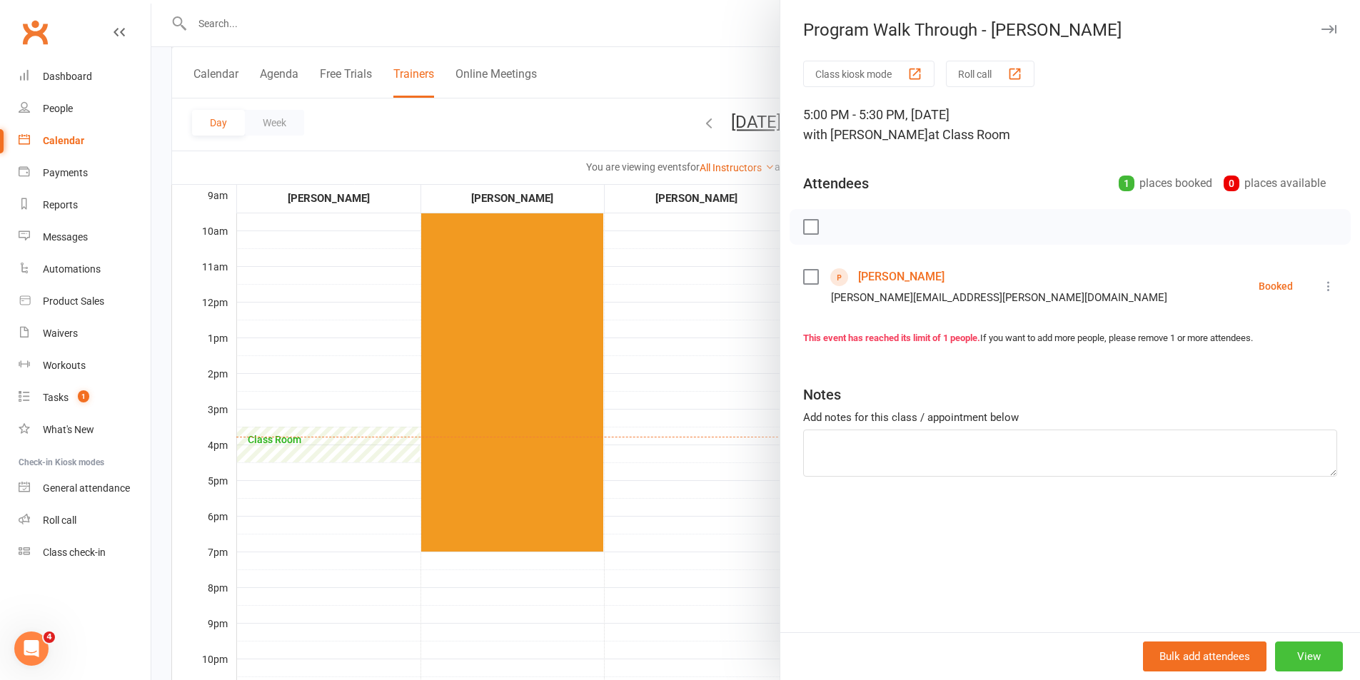
click at [1295, 644] on button "View" at bounding box center [1309, 657] width 68 height 30
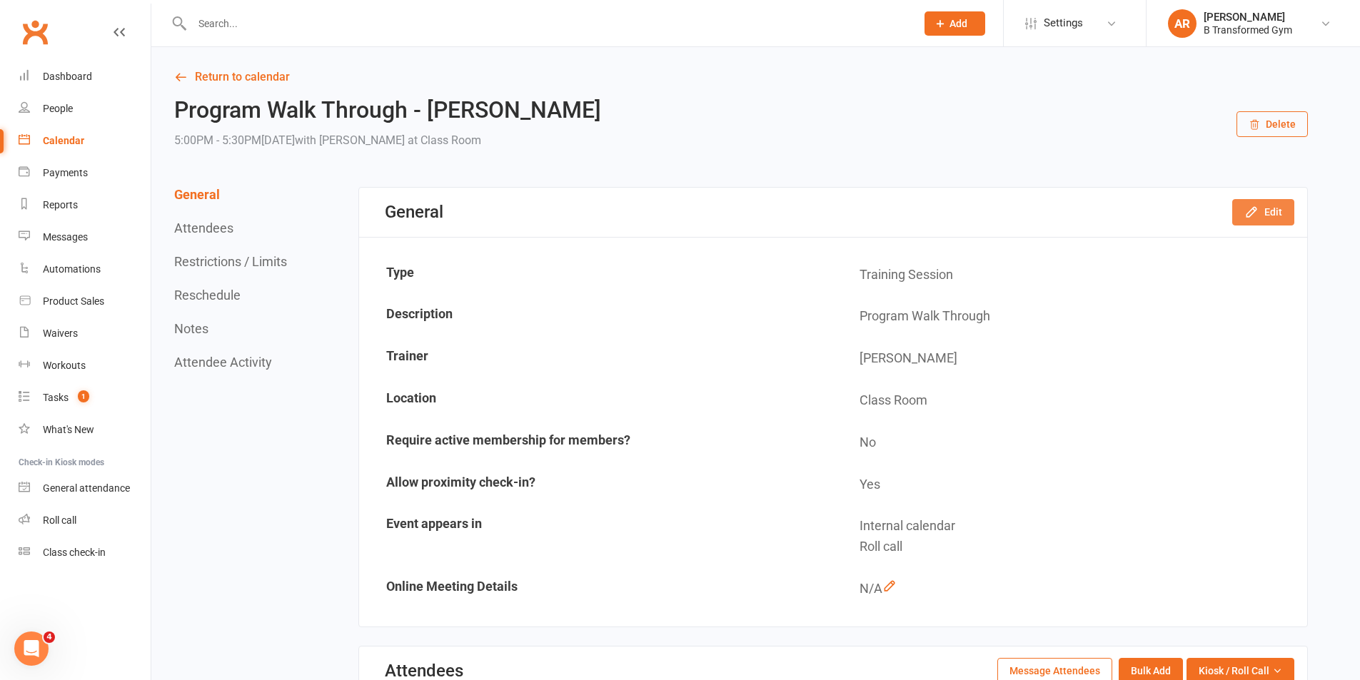
click at [1278, 213] on button "Edit" at bounding box center [1263, 212] width 62 height 26
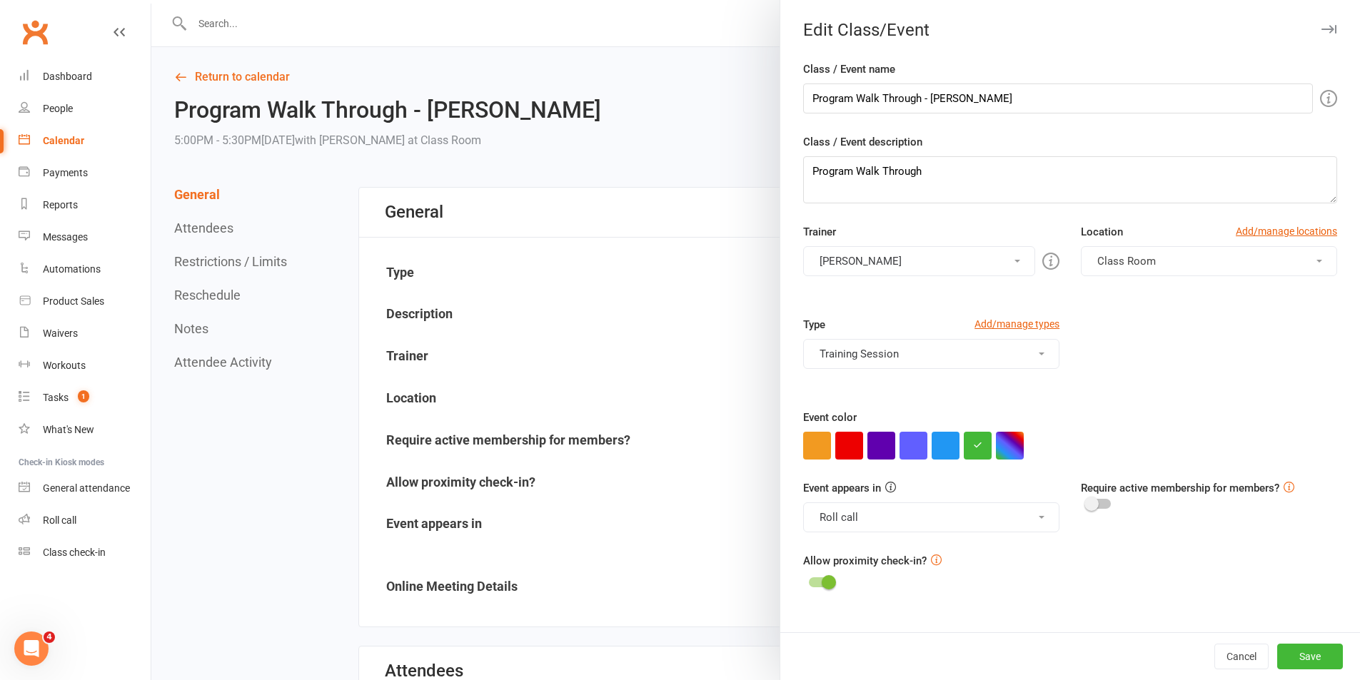
click at [863, 257] on button "[PERSON_NAME]" at bounding box center [919, 261] width 232 height 30
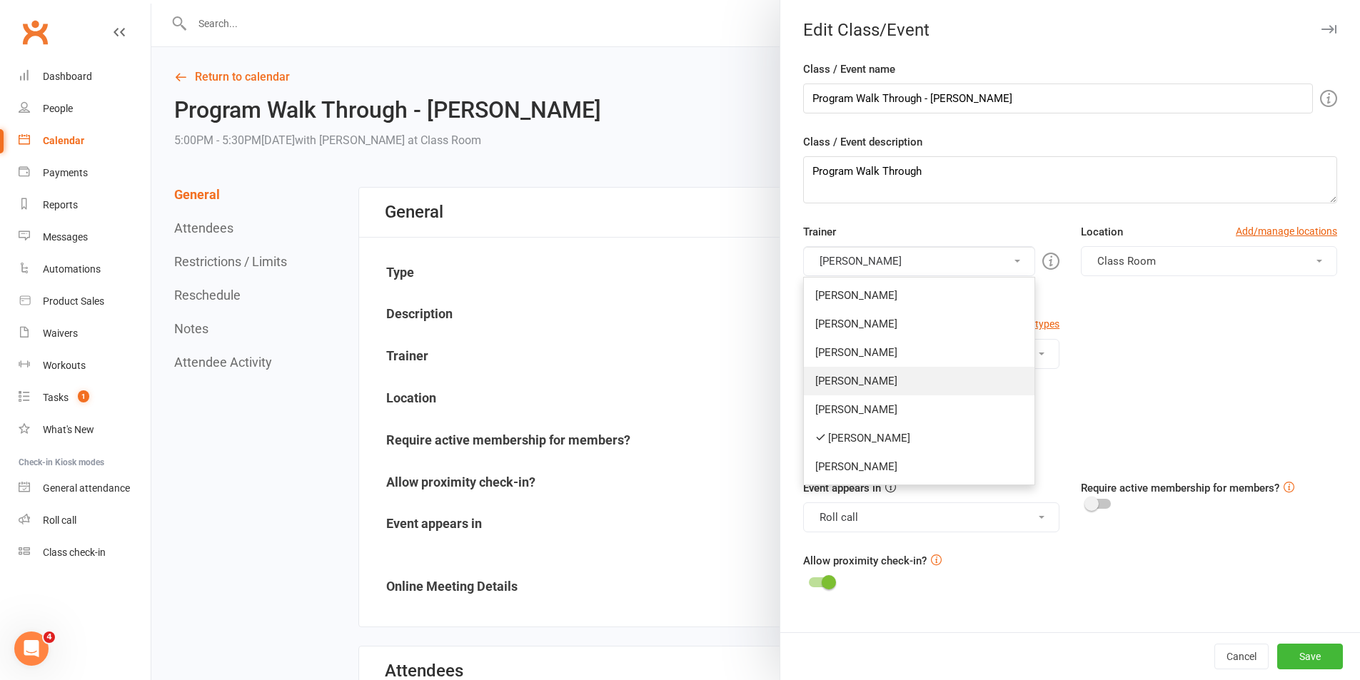
click at [851, 380] on link "[PERSON_NAME]" at bounding box center [919, 381] width 231 height 29
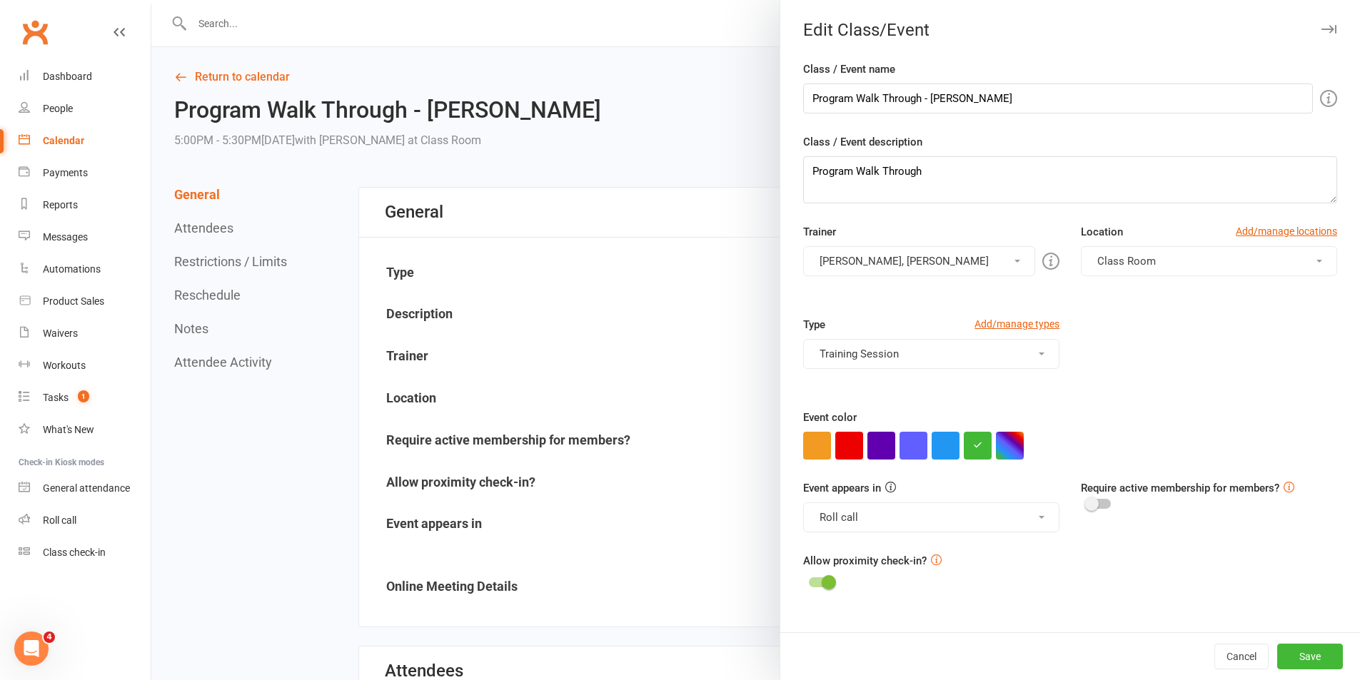
drag, startPoint x: 894, startPoint y: 253, endPoint x: 892, endPoint y: 296, distance: 42.1
click at [894, 258] on button "[PERSON_NAME], [PERSON_NAME]" at bounding box center [919, 261] width 232 height 30
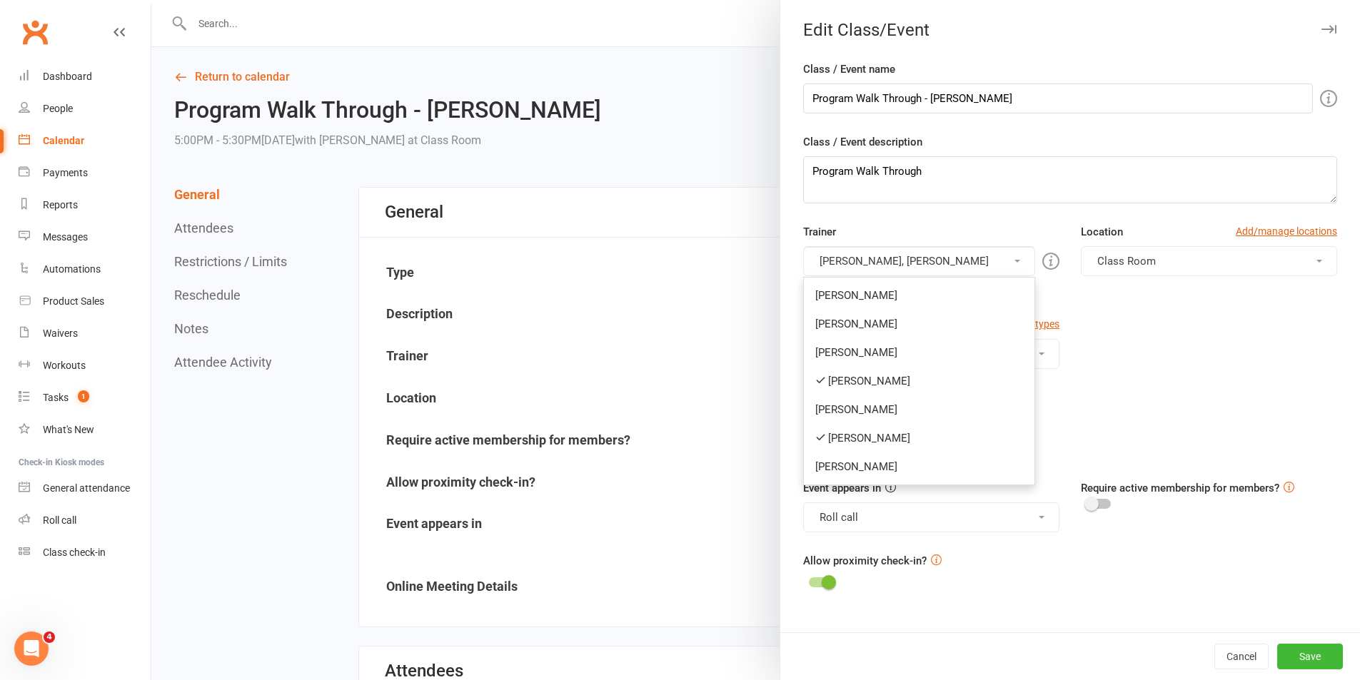
drag, startPoint x: 906, startPoint y: 434, endPoint x: 1051, endPoint y: 513, distance: 165.1
click at [907, 434] on link "[PERSON_NAME]" at bounding box center [919, 438] width 231 height 29
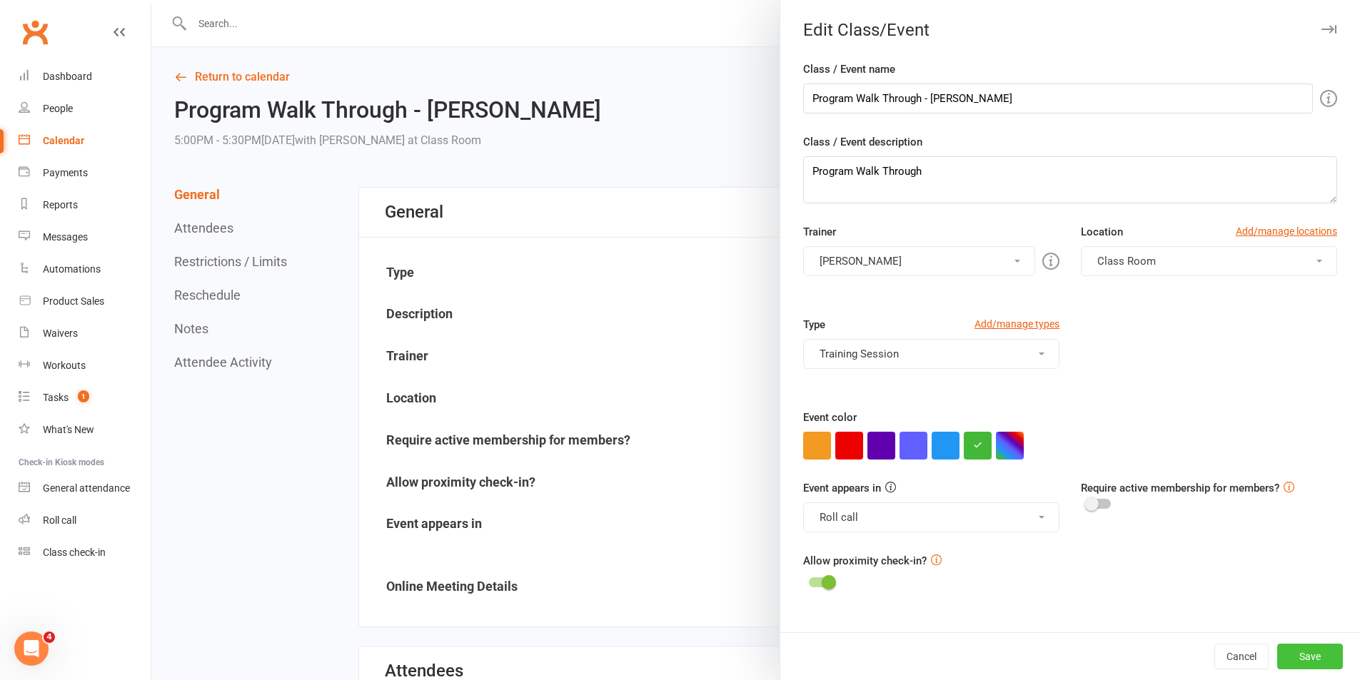
drag, startPoint x: 1299, startPoint y: 666, endPoint x: 1105, endPoint y: 623, distance: 198.8
click at [1295, 665] on button "Save" at bounding box center [1310, 657] width 66 height 26
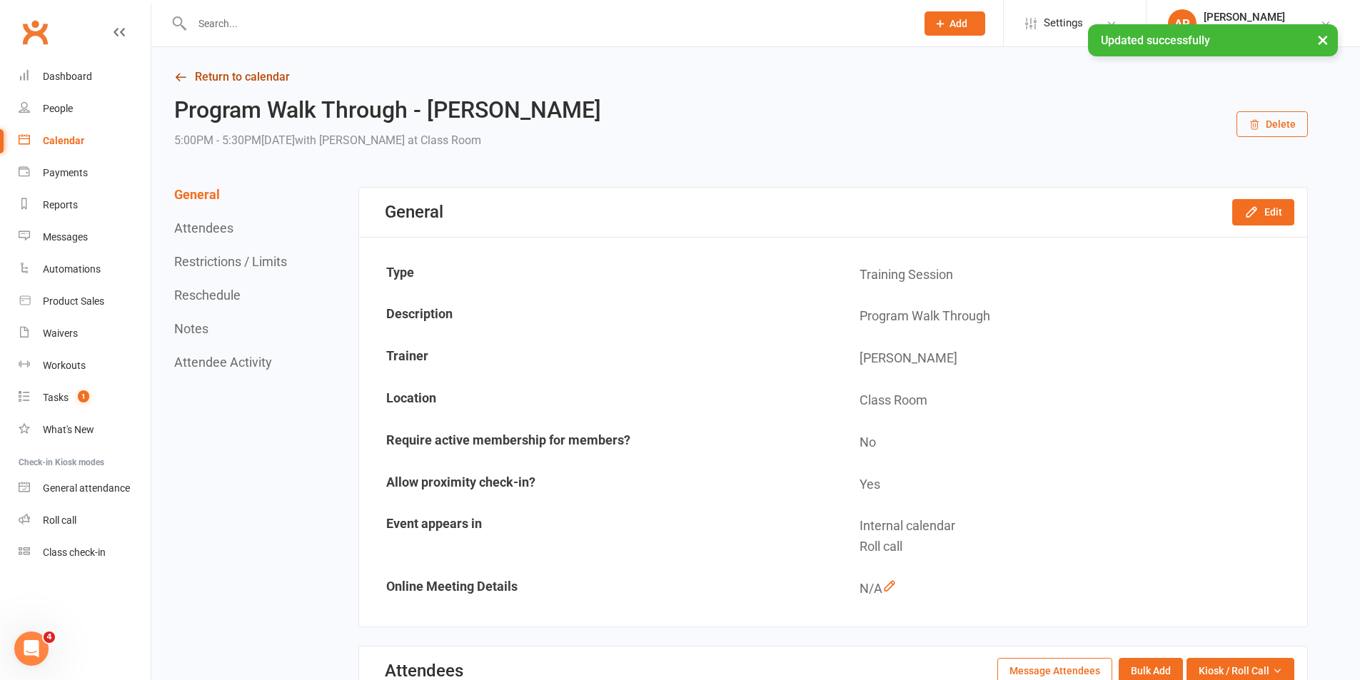
click at [233, 81] on link "Return to calendar" at bounding box center [740, 77] width 1133 height 20
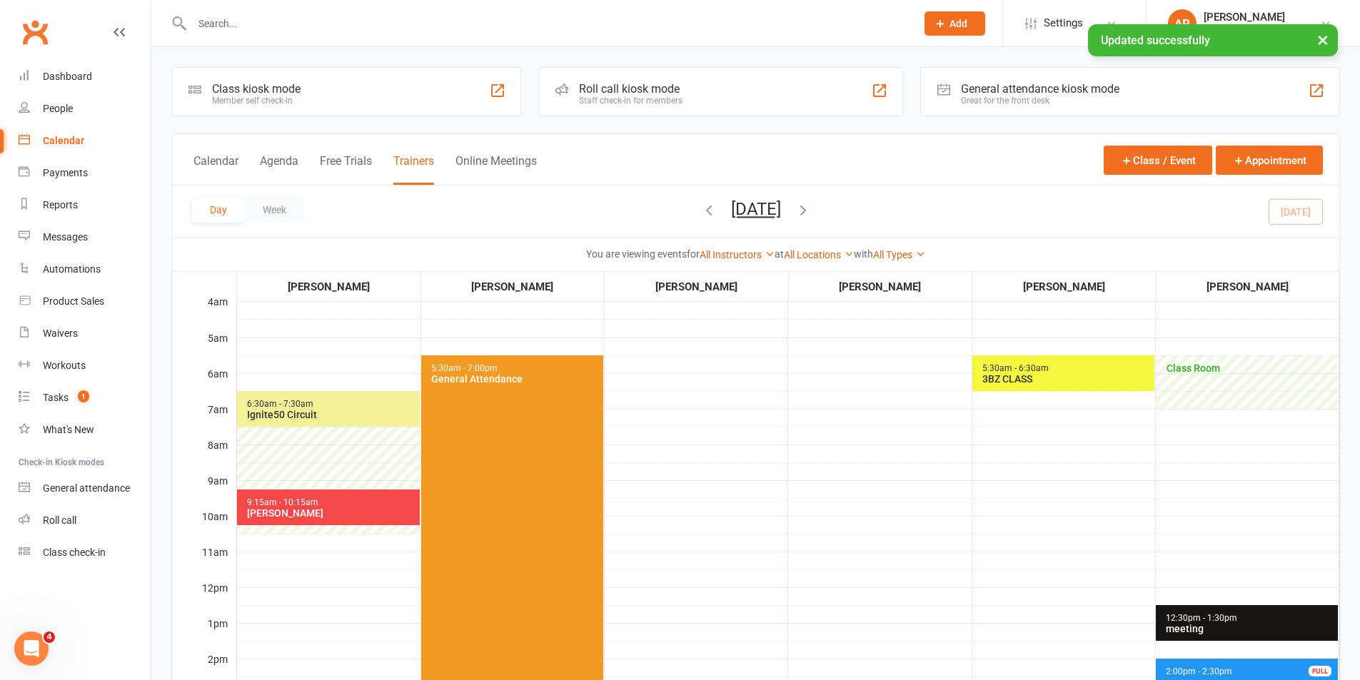
click at [781, 210] on button "[DATE]" at bounding box center [756, 209] width 50 height 20
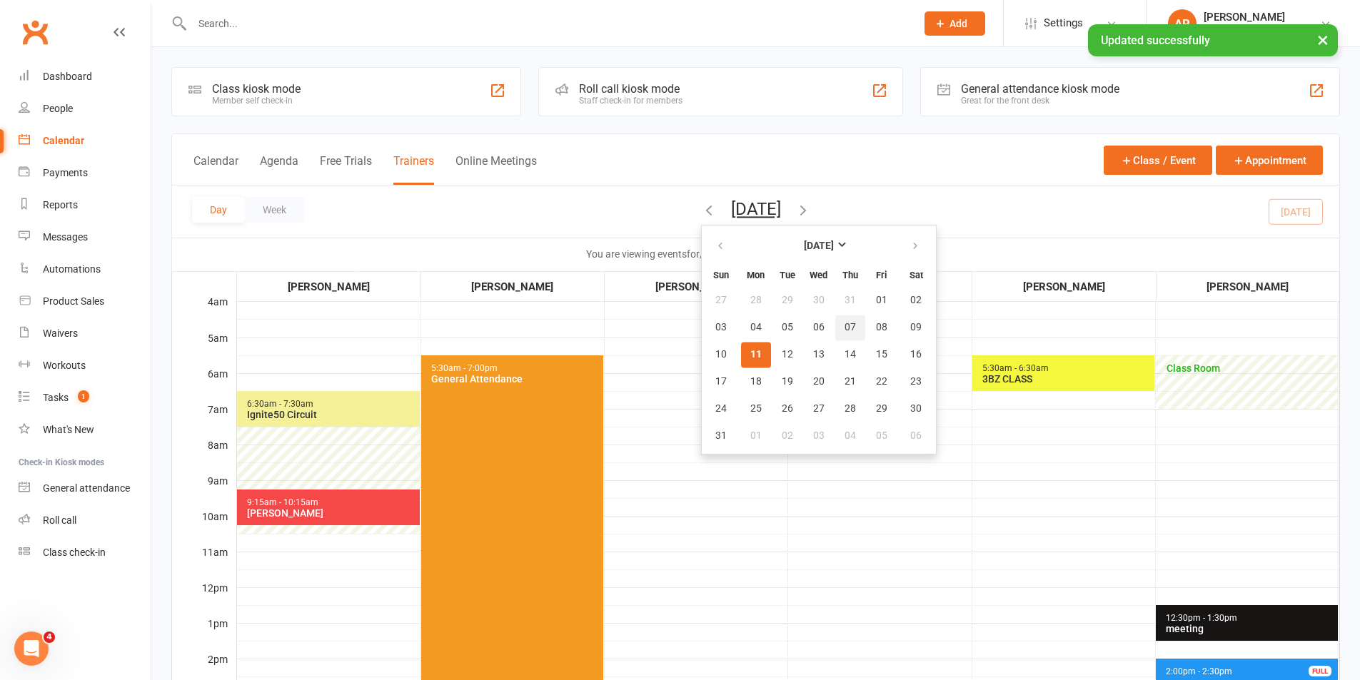
click at [835, 340] on button "07" at bounding box center [850, 328] width 30 height 26
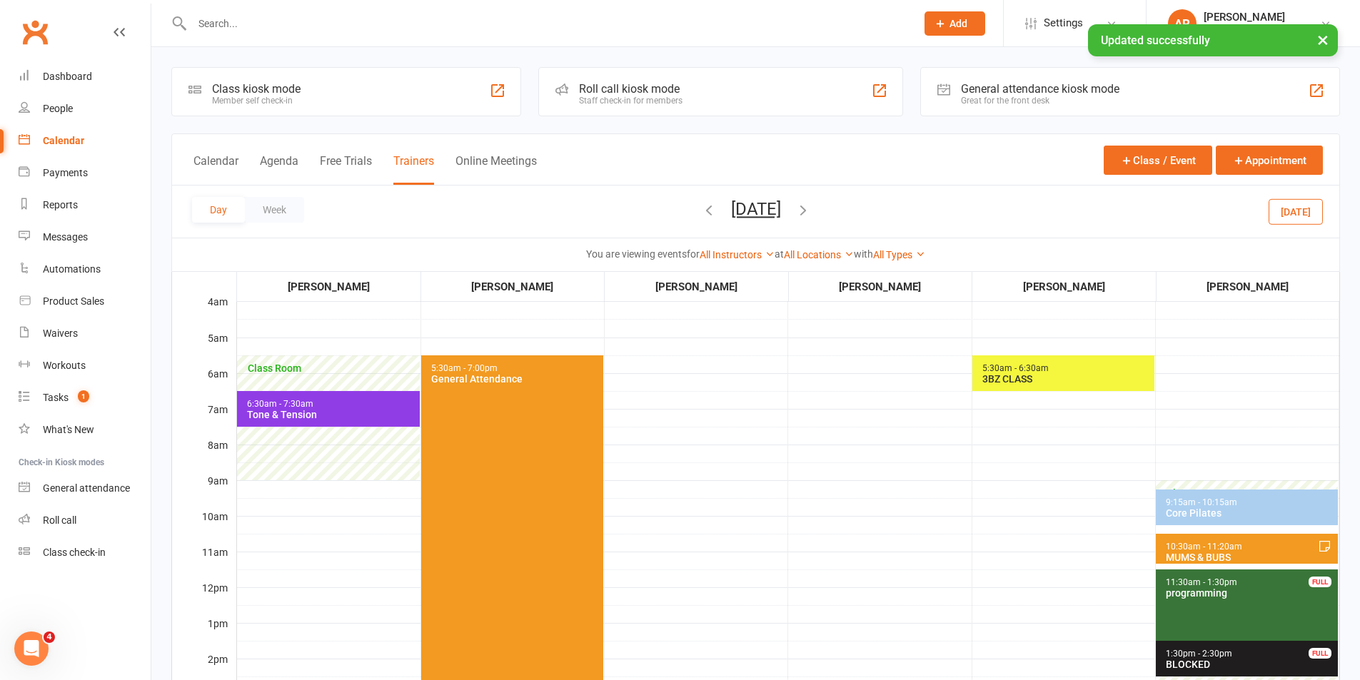
click at [781, 209] on button "[DATE]" at bounding box center [756, 209] width 50 height 20
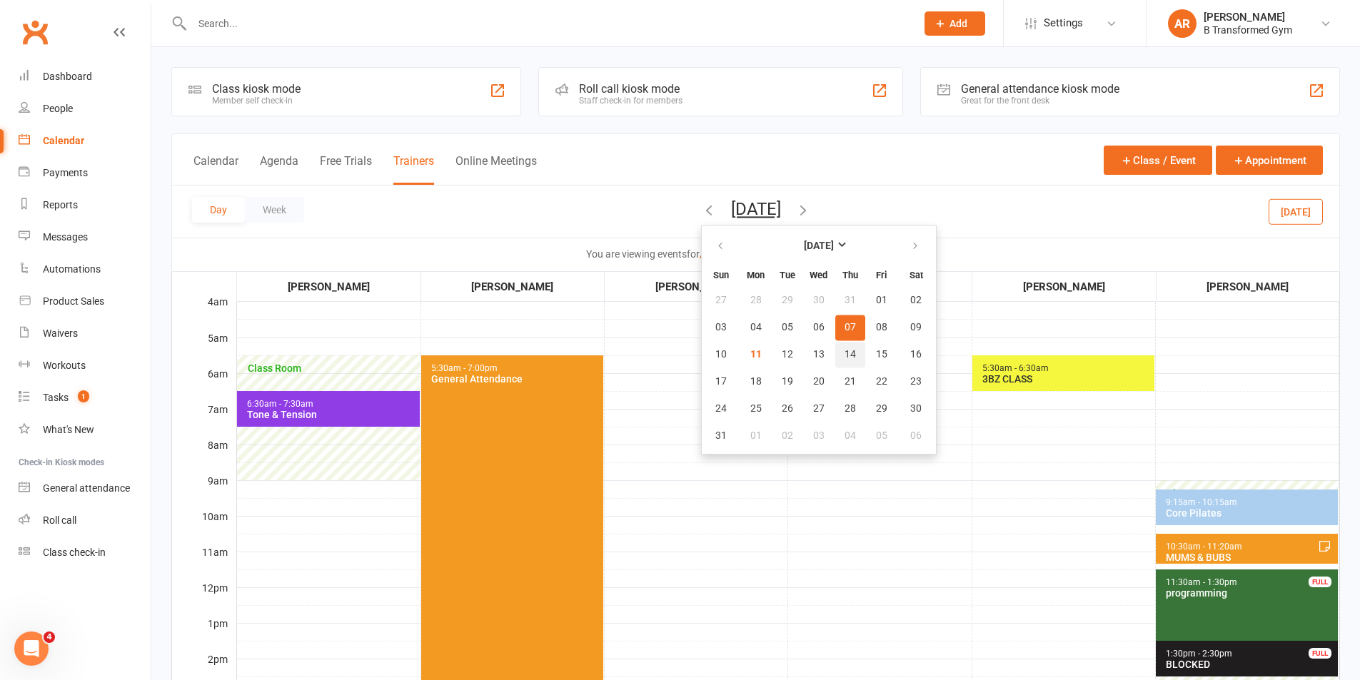
drag, startPoint x: 799, startPoint y: 356, endPoint x: 1090, endPoint y: 473, distance: 312.9
click at [835, 358] on button "14" at bounding box center [850, 355] width 30 height 26
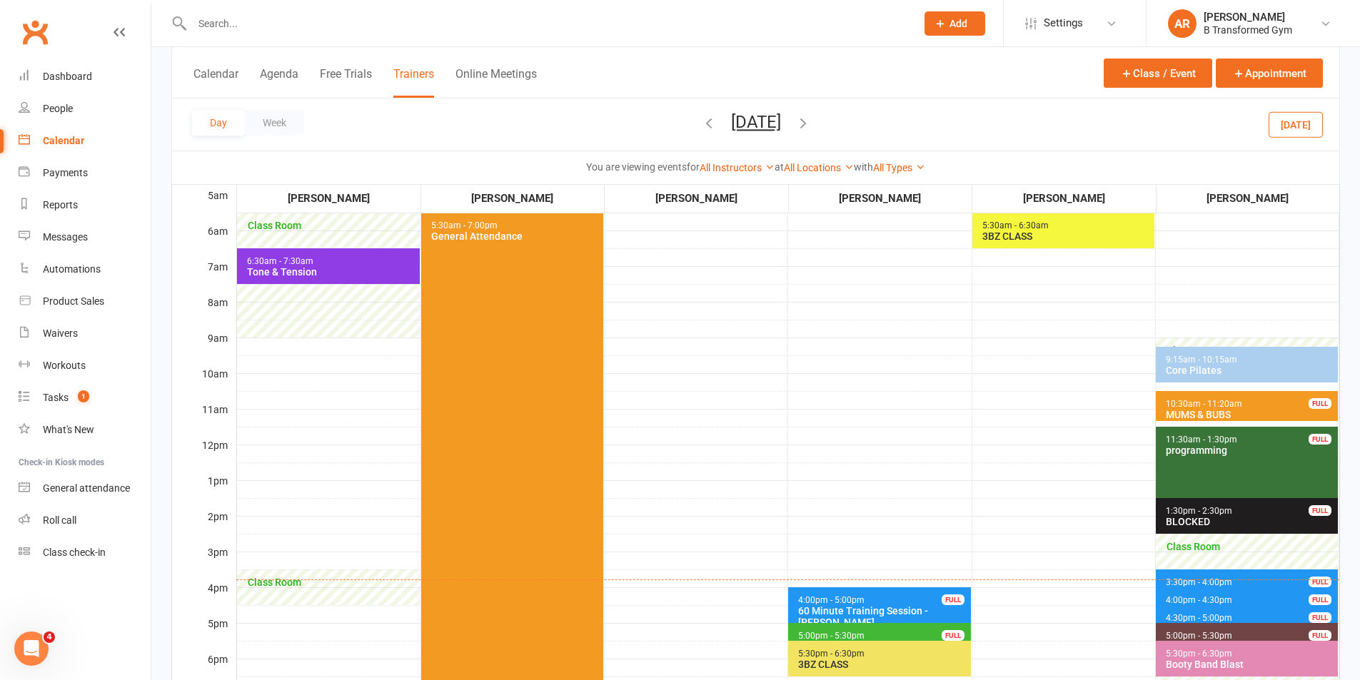
scroll to position [214, 0]
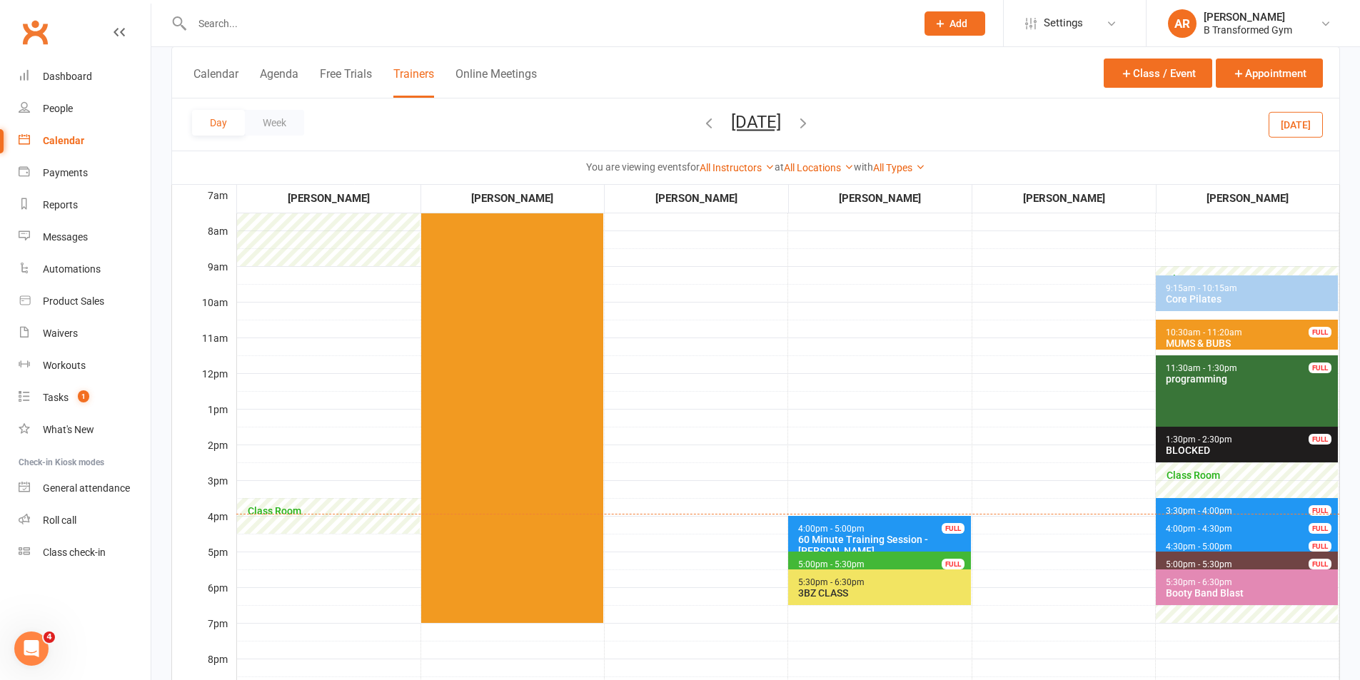
click at [1306, 131] on button "[DATE]" at bounding box center [1295, 124] width 54 height 26
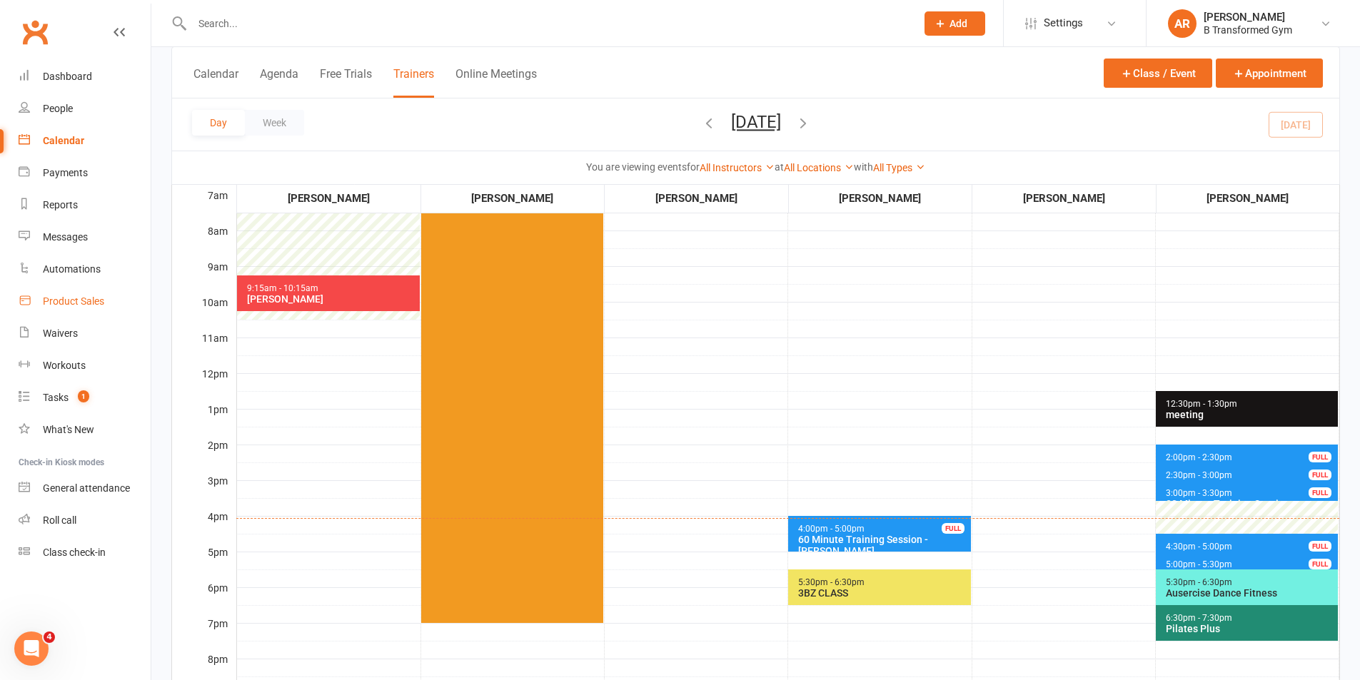
click at [81, 305] on div "Product Sales" at bounding box center [73, 301] width 61 height 11
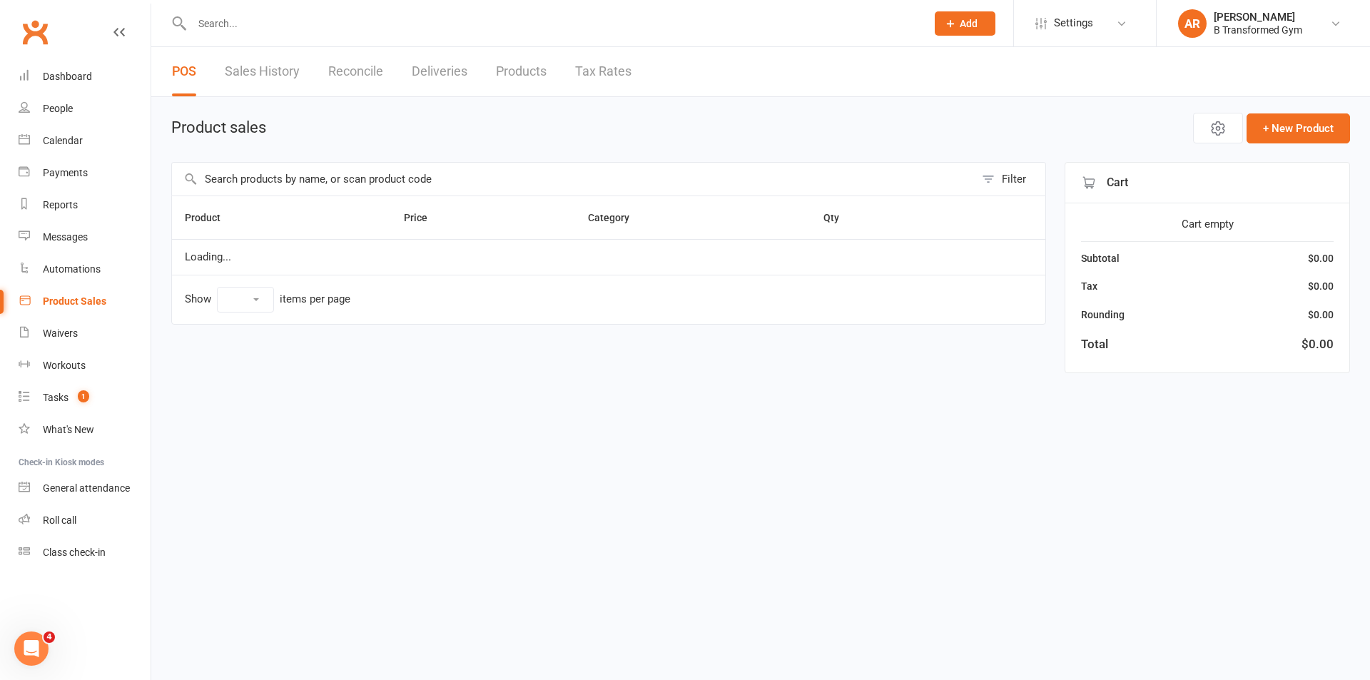
select select "10"
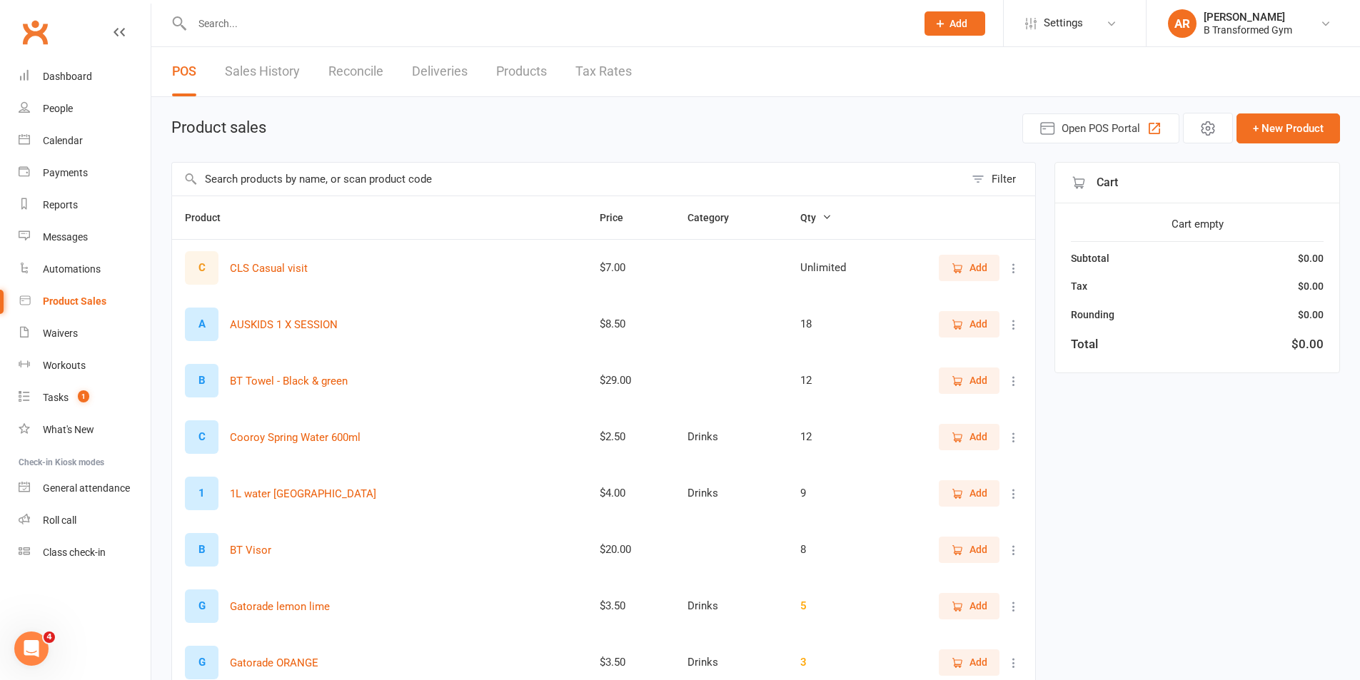
click at [322, 183] on input "text" at bounding box center [568, 179] width 792 height 33
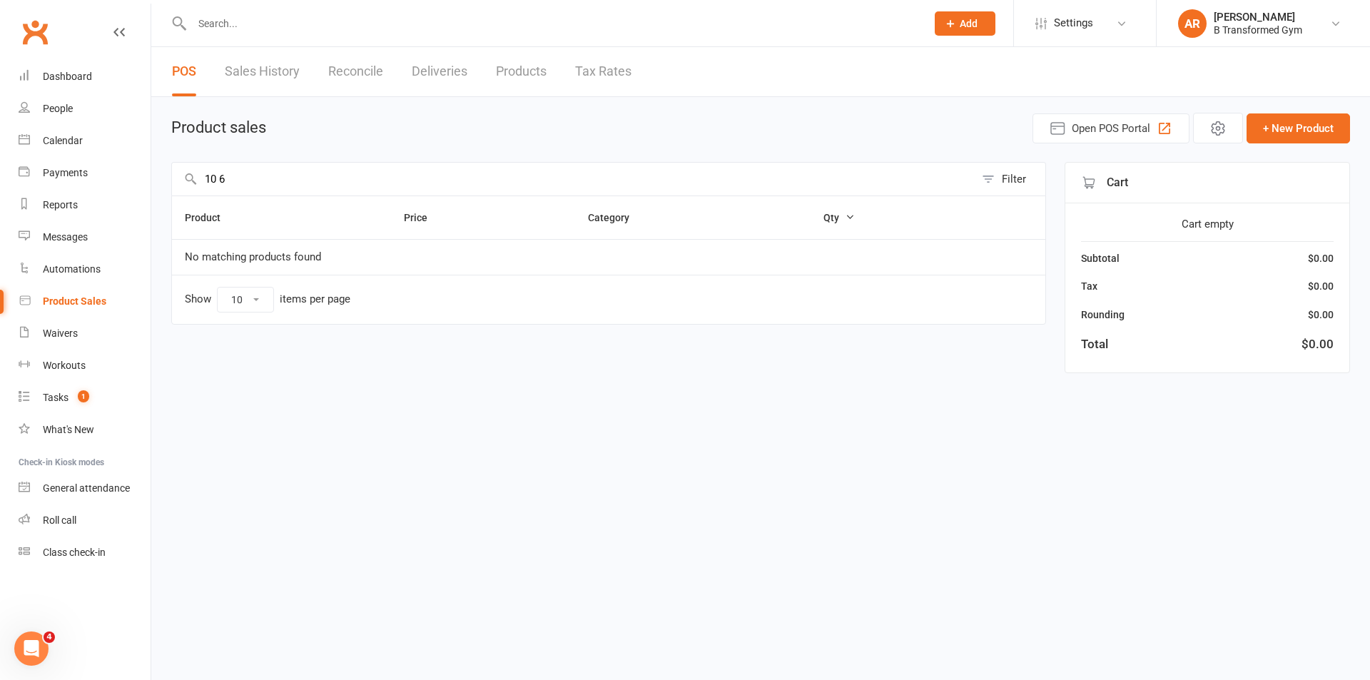
type input "10"
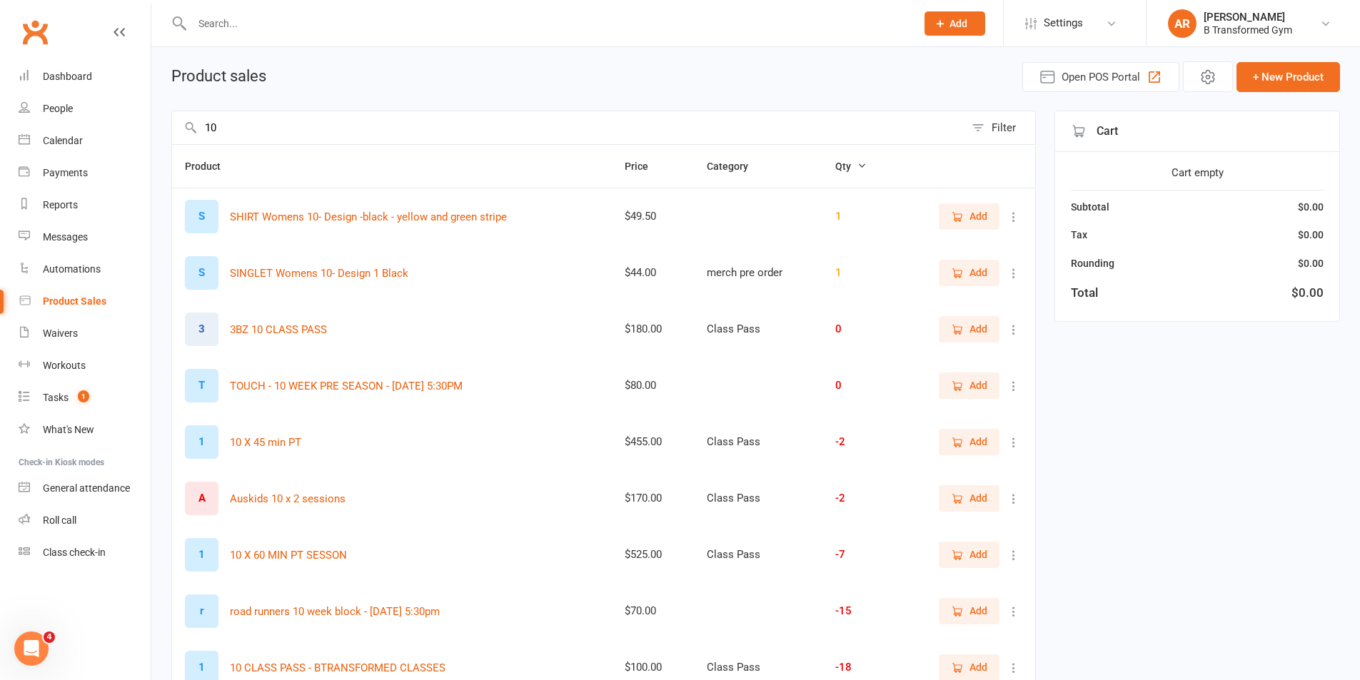
scroll to position [71, 0]
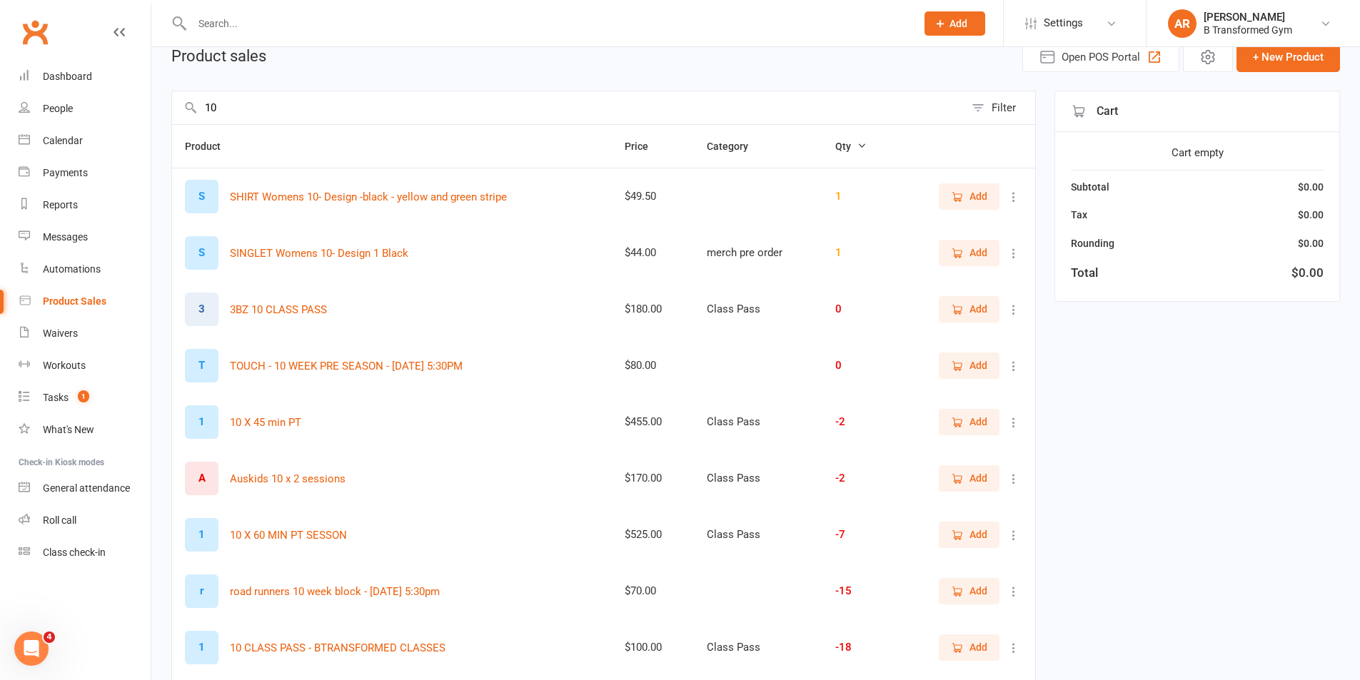
drag, startPoint x: 224, startPoint y: 109, endPoint x: 202, endPoint y: 105, distance: 22.5
click at [202, 105] on input "10" at bounding box center [568, 107] width 792 height 33
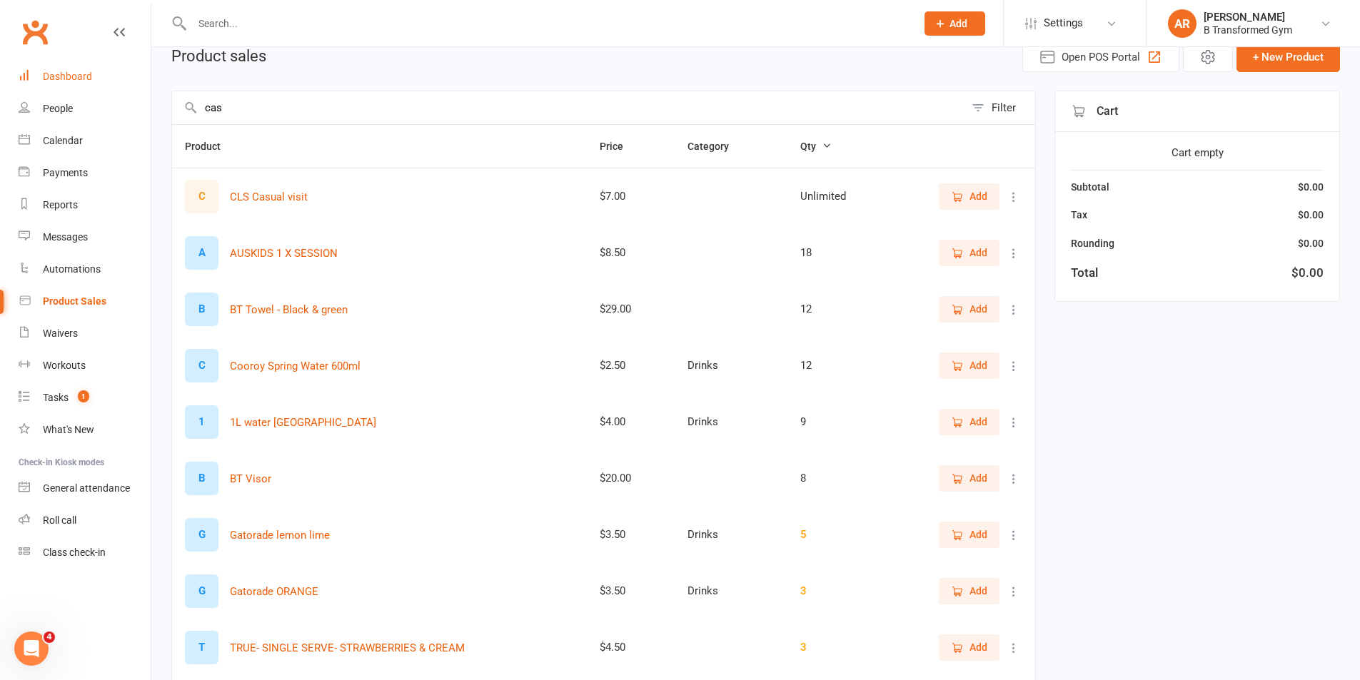
scroll to position [0, 0]
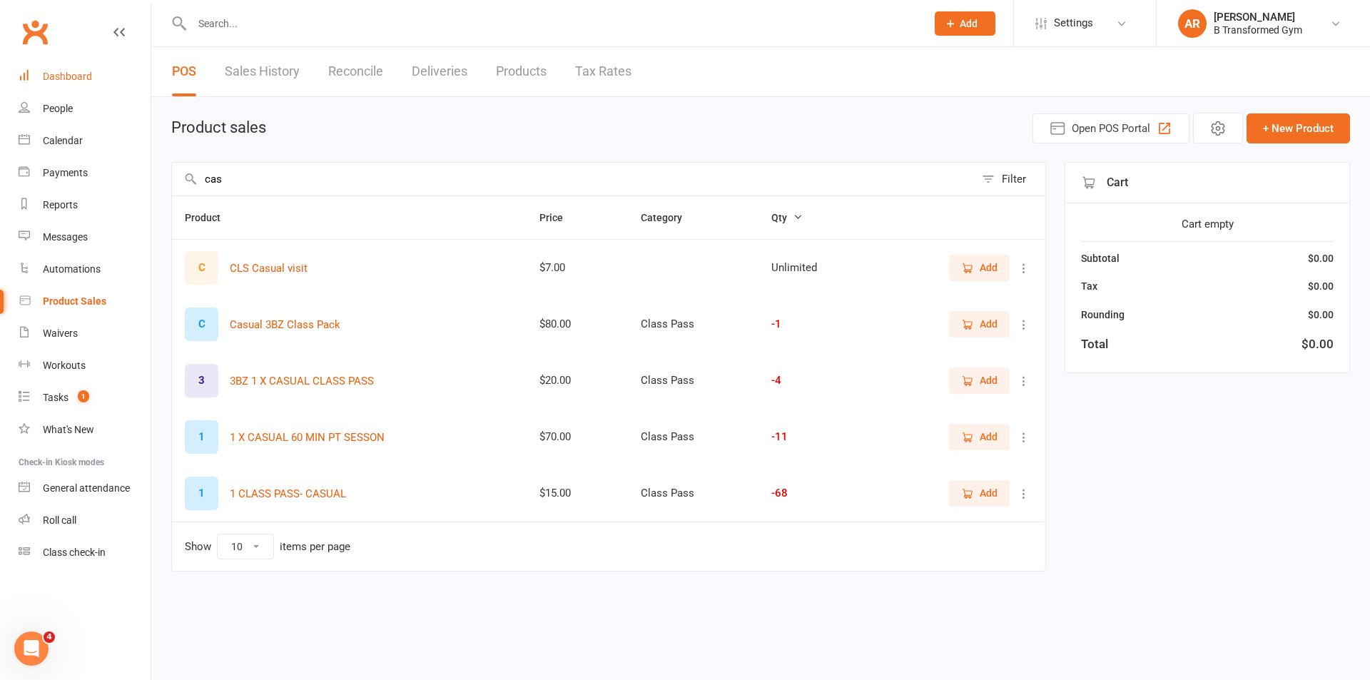
type input "cas"
click at [34, 79] on link "Dashboard" at bounding box center [85, 77] width 132 height 32
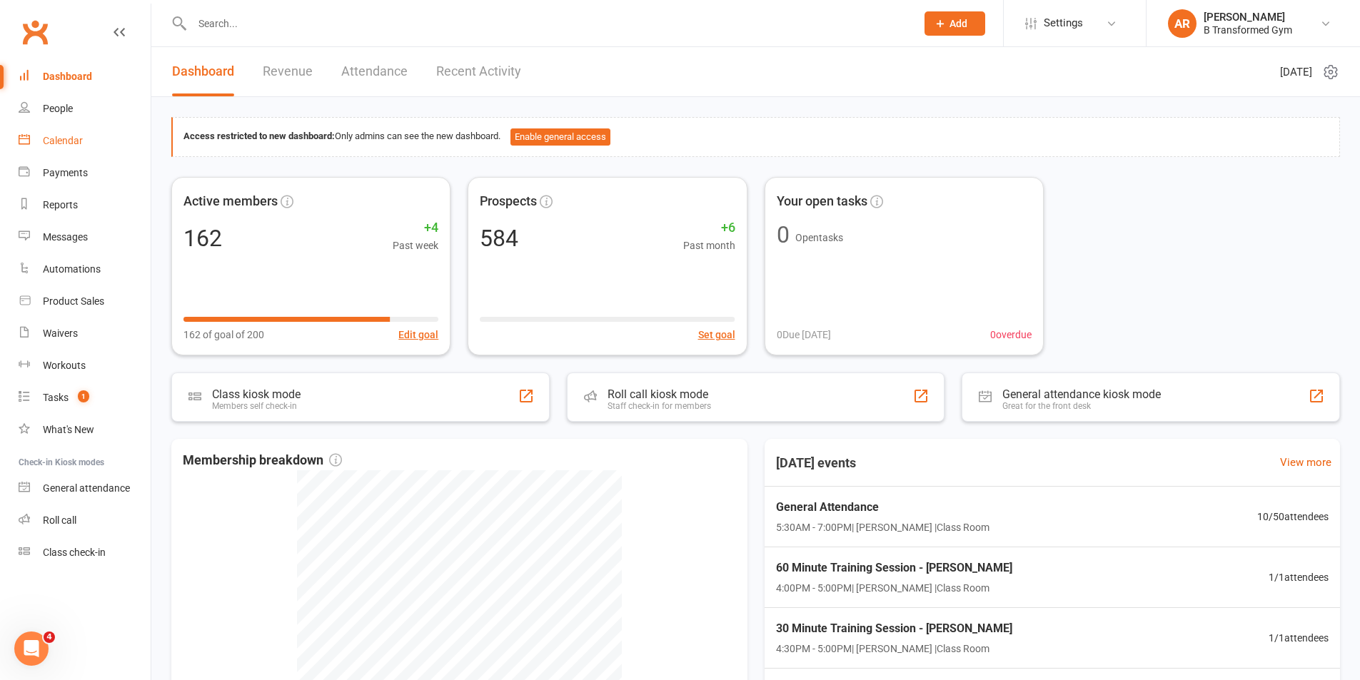
click at [66, 134] on link "Calendar" at bounding box center [85, 141] width 132 height 32
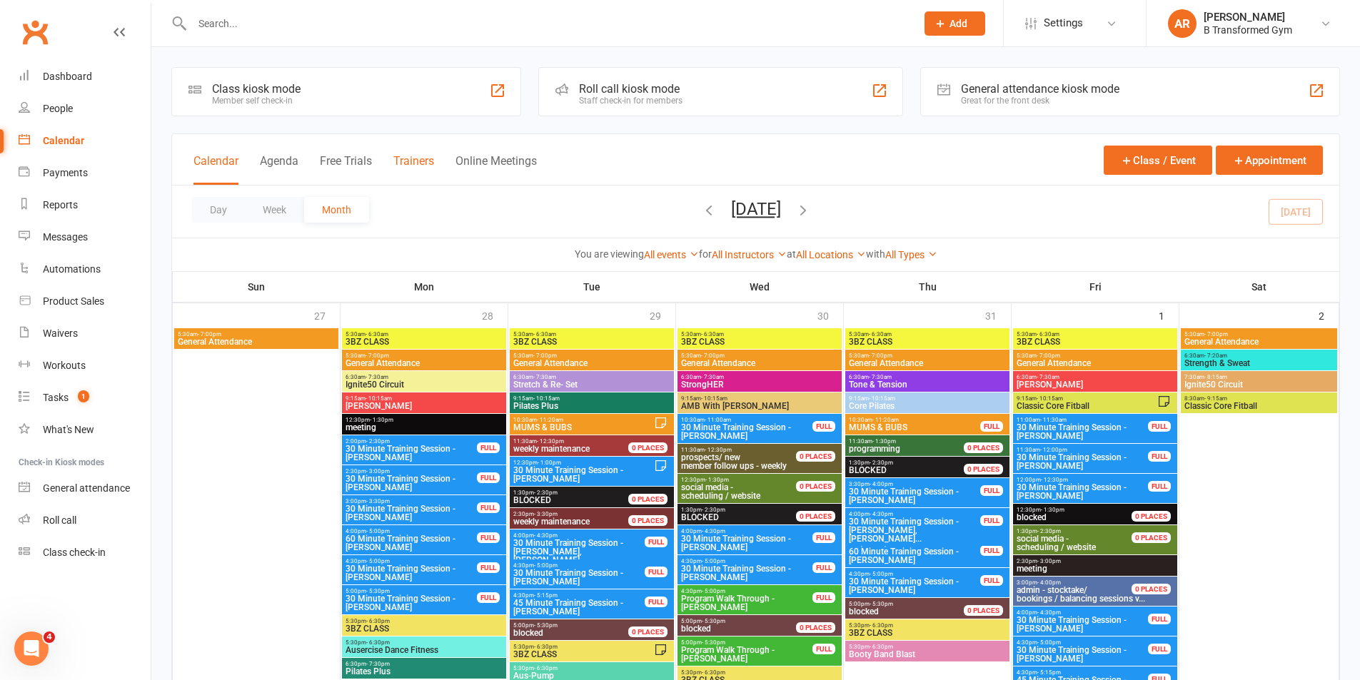
click at [424, 163] on button "Trainers" at bounding box center [413, 169] width 41 height 31
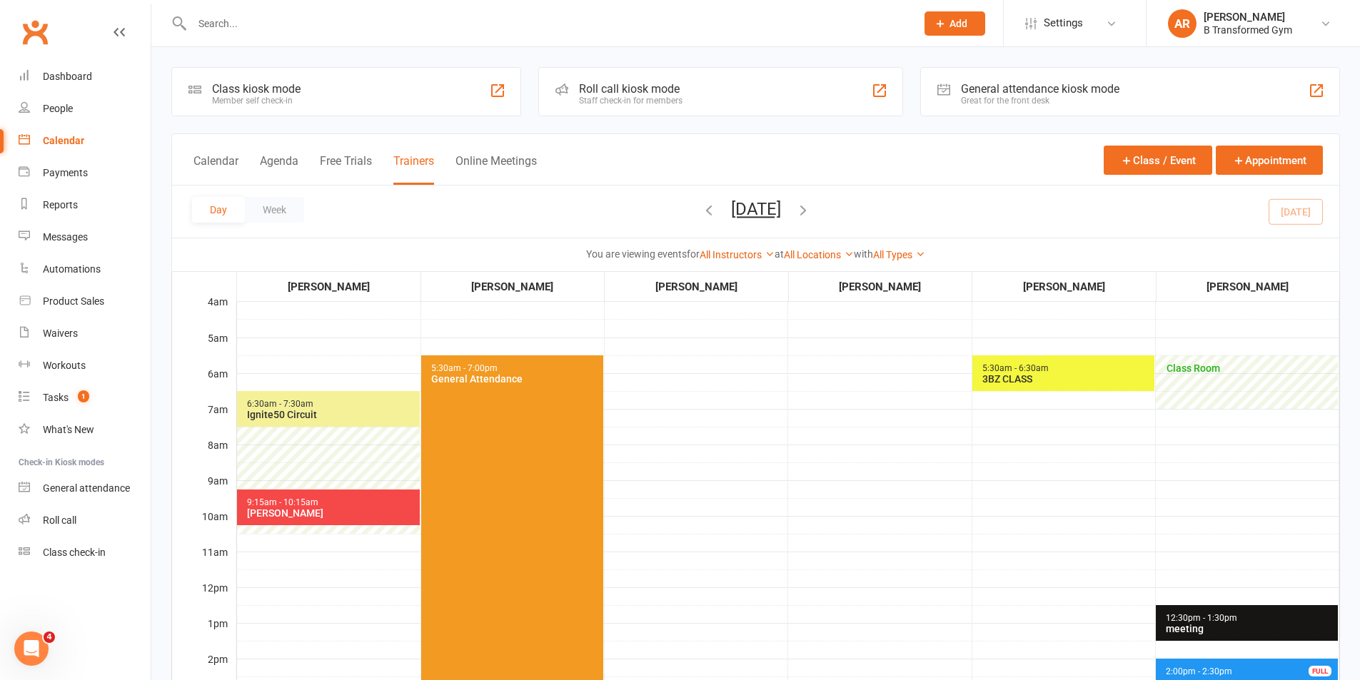
click at [1042, 380] on div "3BZ CLASS" at bounding box center [1066, 378] width 170 height 11
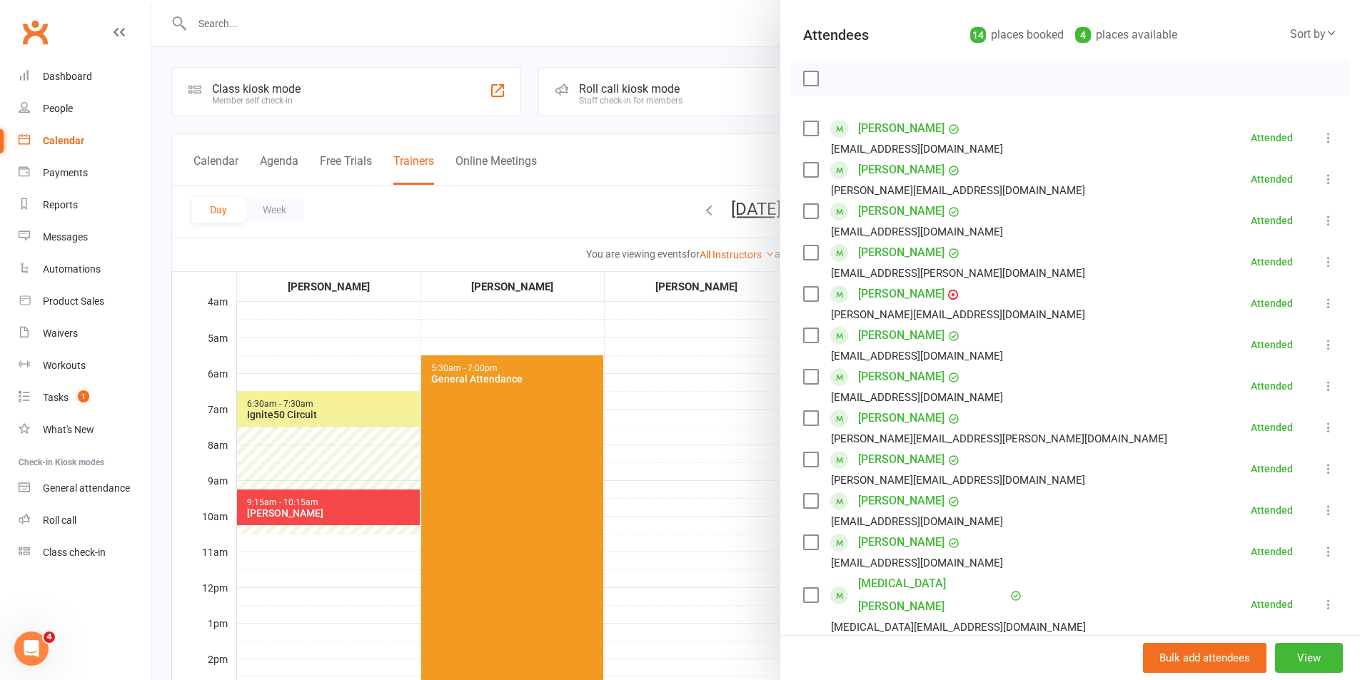
scroll to position [143, 0]
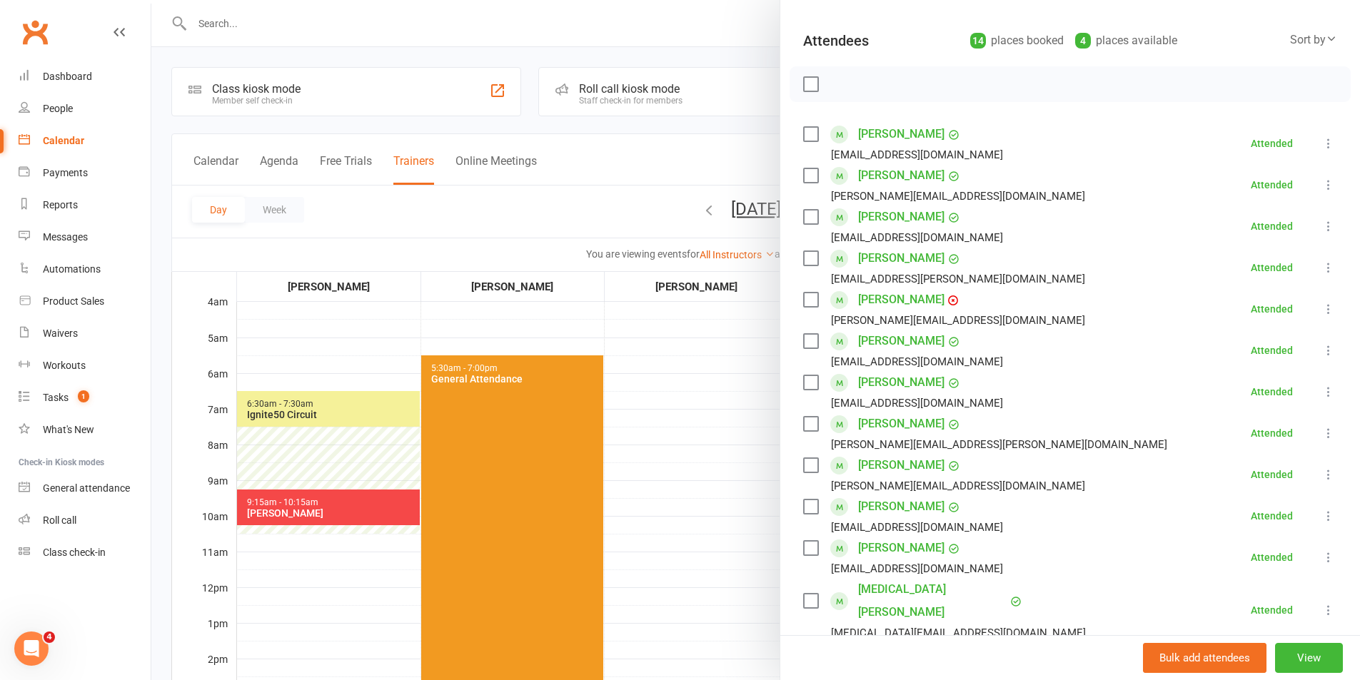
click at [645, 435] on div at bounding box center [755, 340] width 1208 height 680
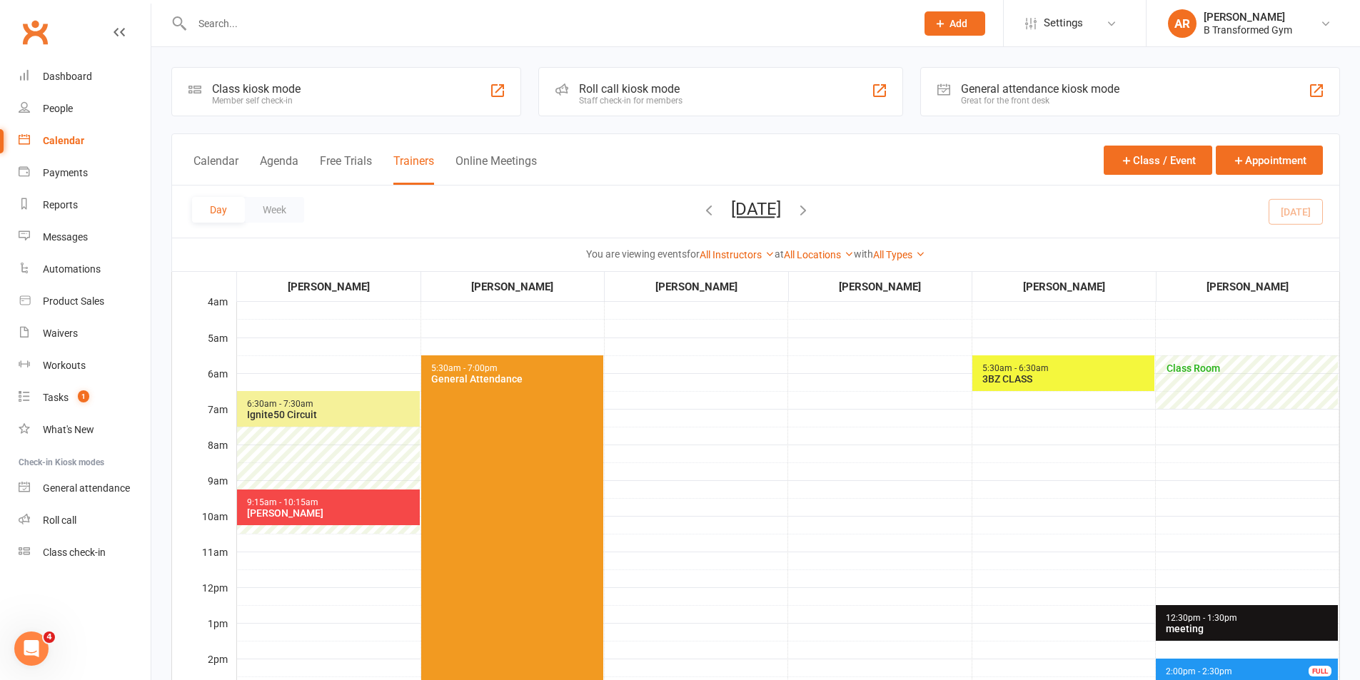
click at [303, 405] on span "6:30am - 7:30am" at bounding box center [280, 404] width 68 height 10
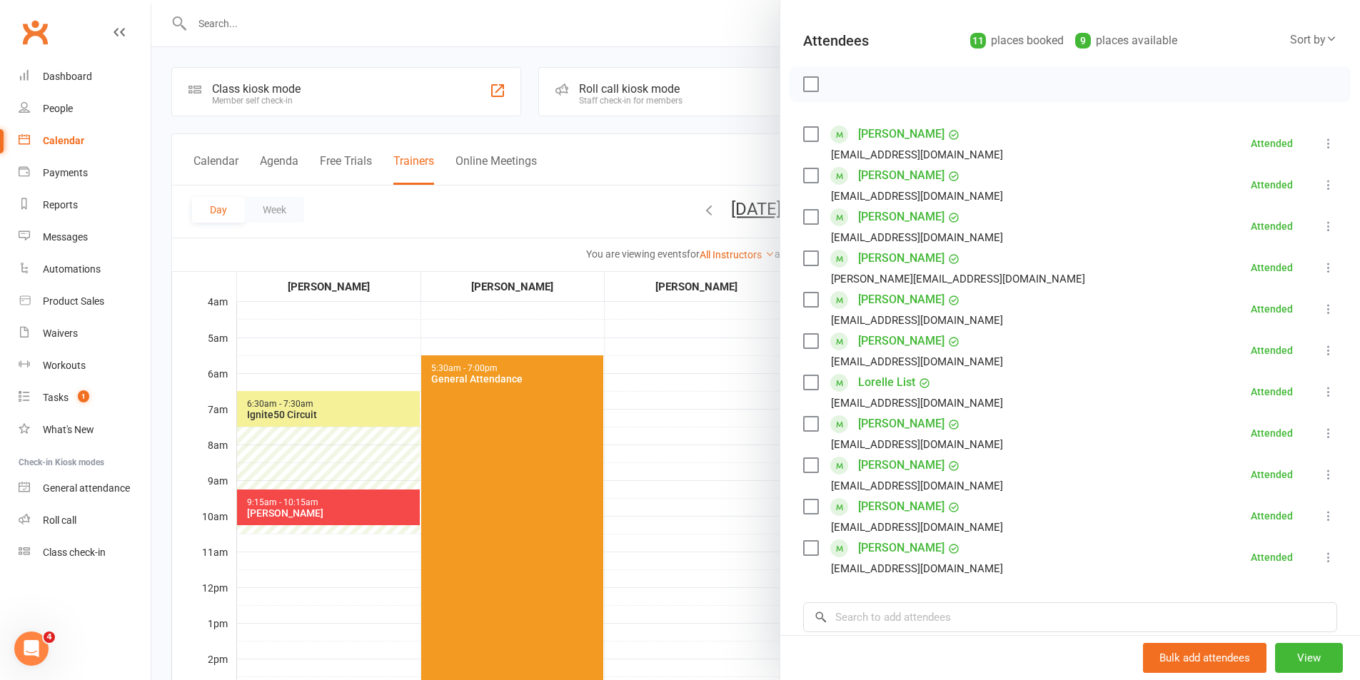
scroll to position [0, 0]
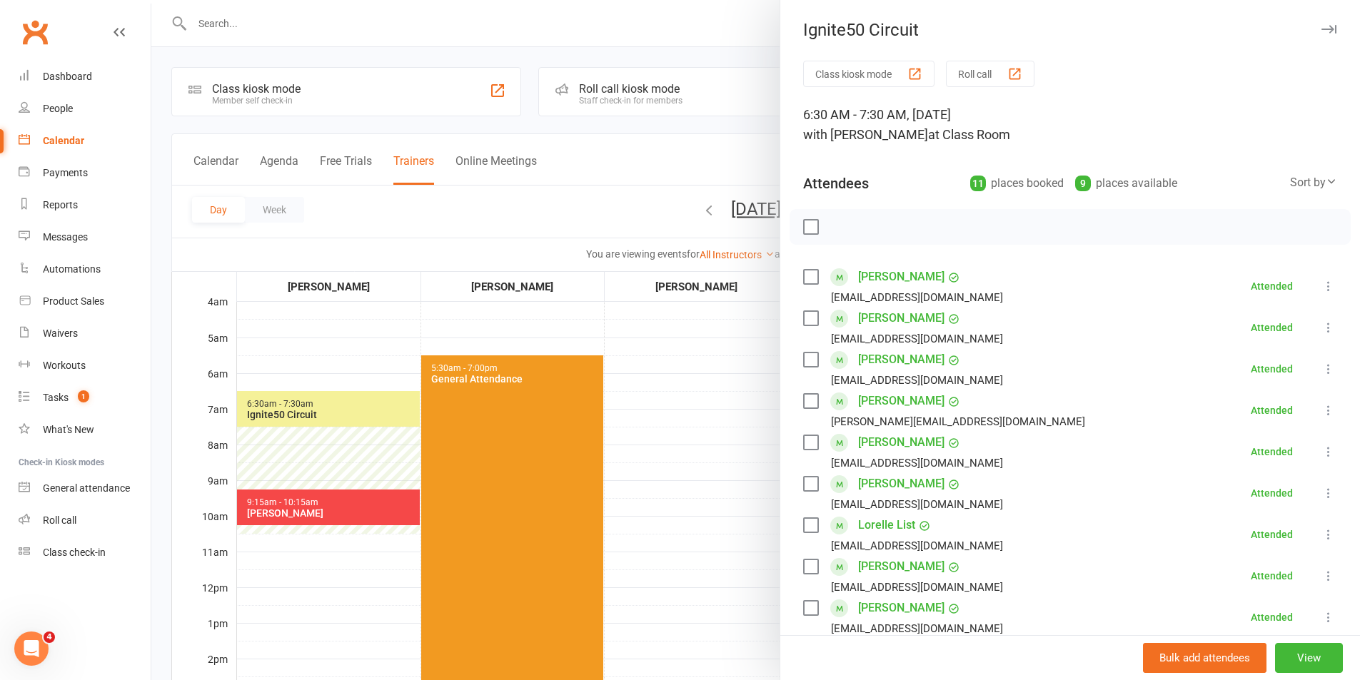
click at [697, 433] on div at bounding box center [755, 340] width 1208 height 680
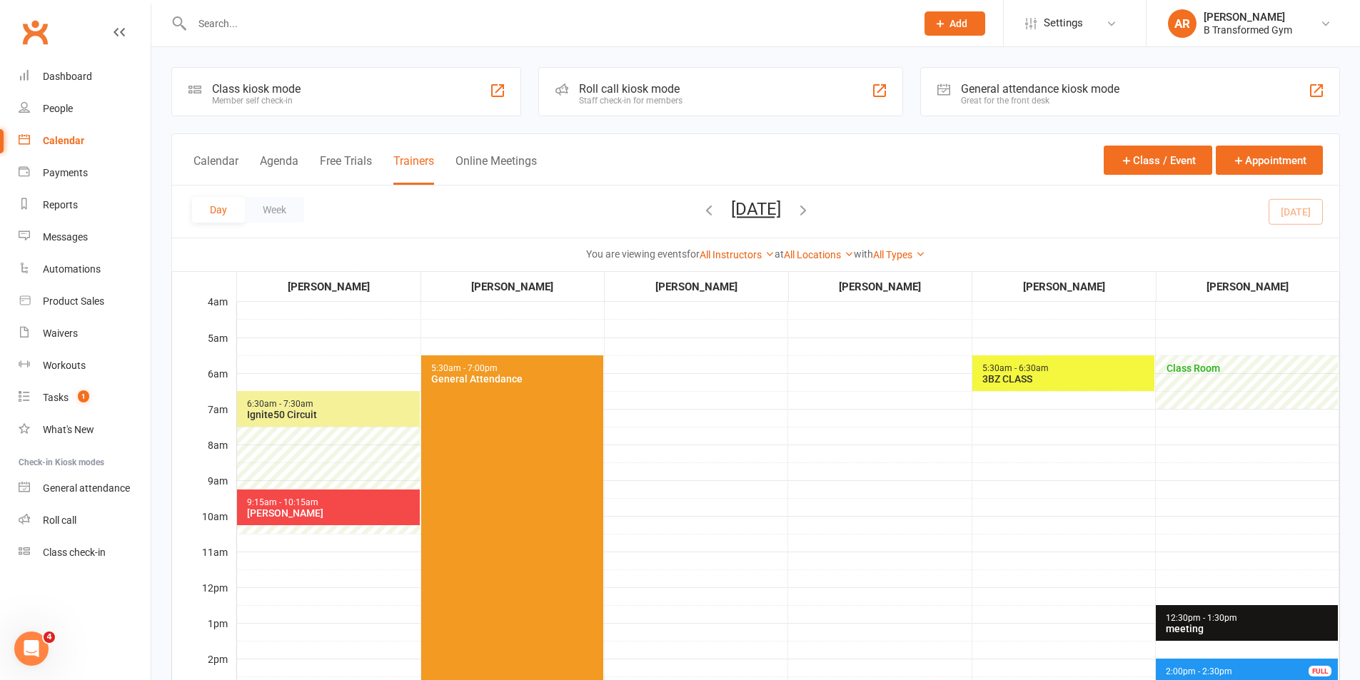
click at [325, 512] on div "[PERSON_NAME]" at bounding box center [331, 512] width 171 height 11
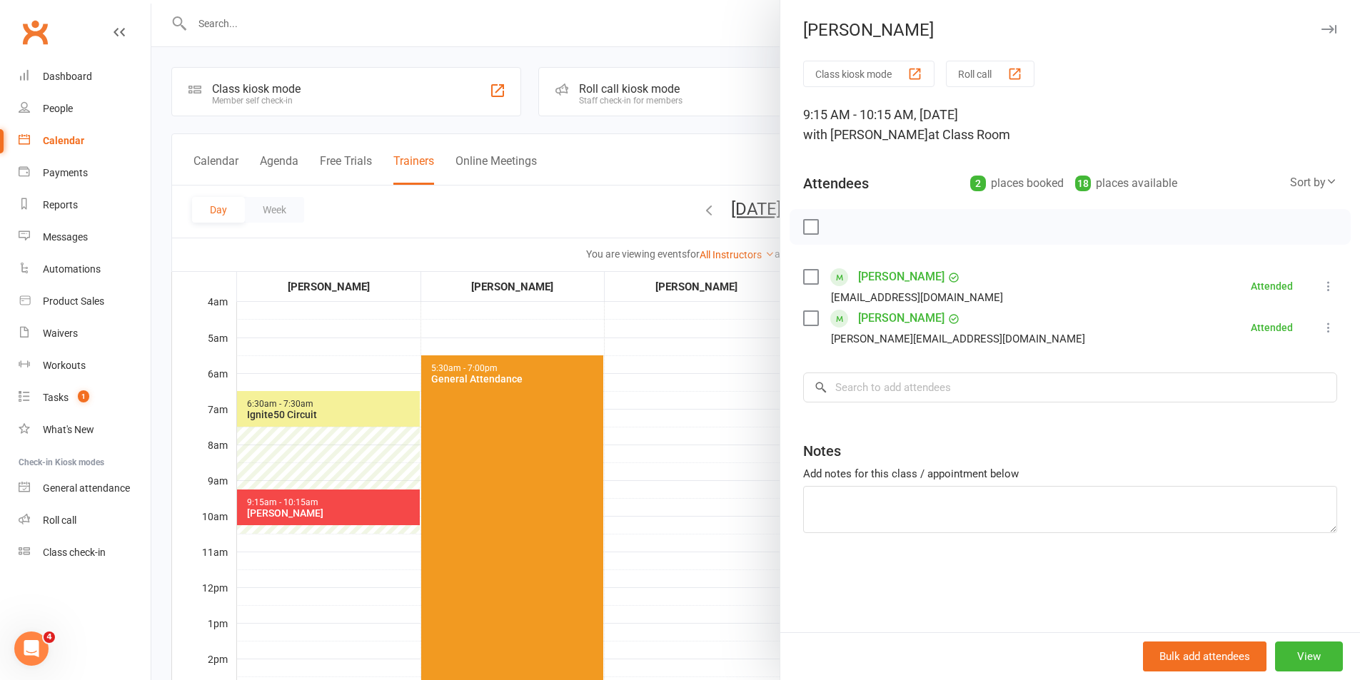
click at [704, 468] on div at bounding box center [755, 340] width 1208 height 680
